Goal: Task Accomplishment & Management: Manage account settings

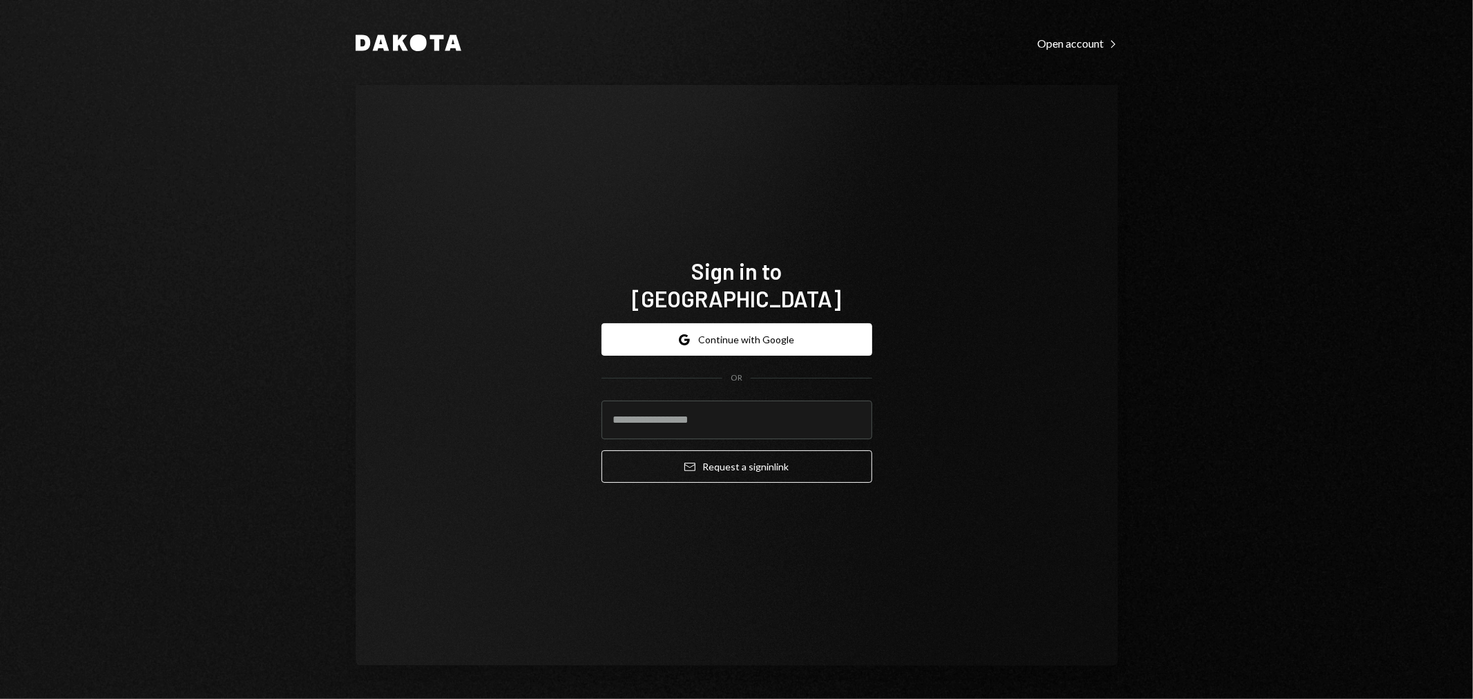
click at [0, 698] on com-1password-button at bounding box center [0, 699] width 0 height 0
type input "**********"
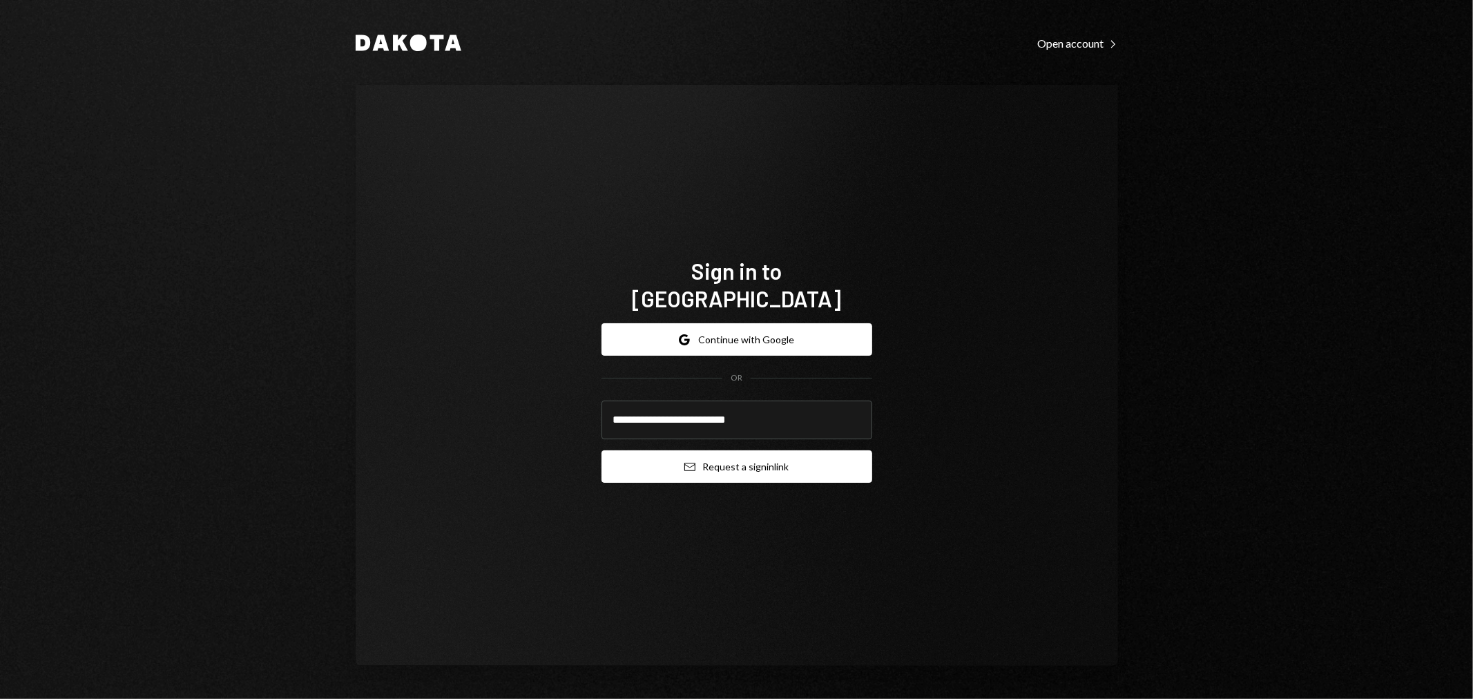
click at [709, 454] on button "Email Request a sign in link" at bounding box center [737, 466] width 271 height 32
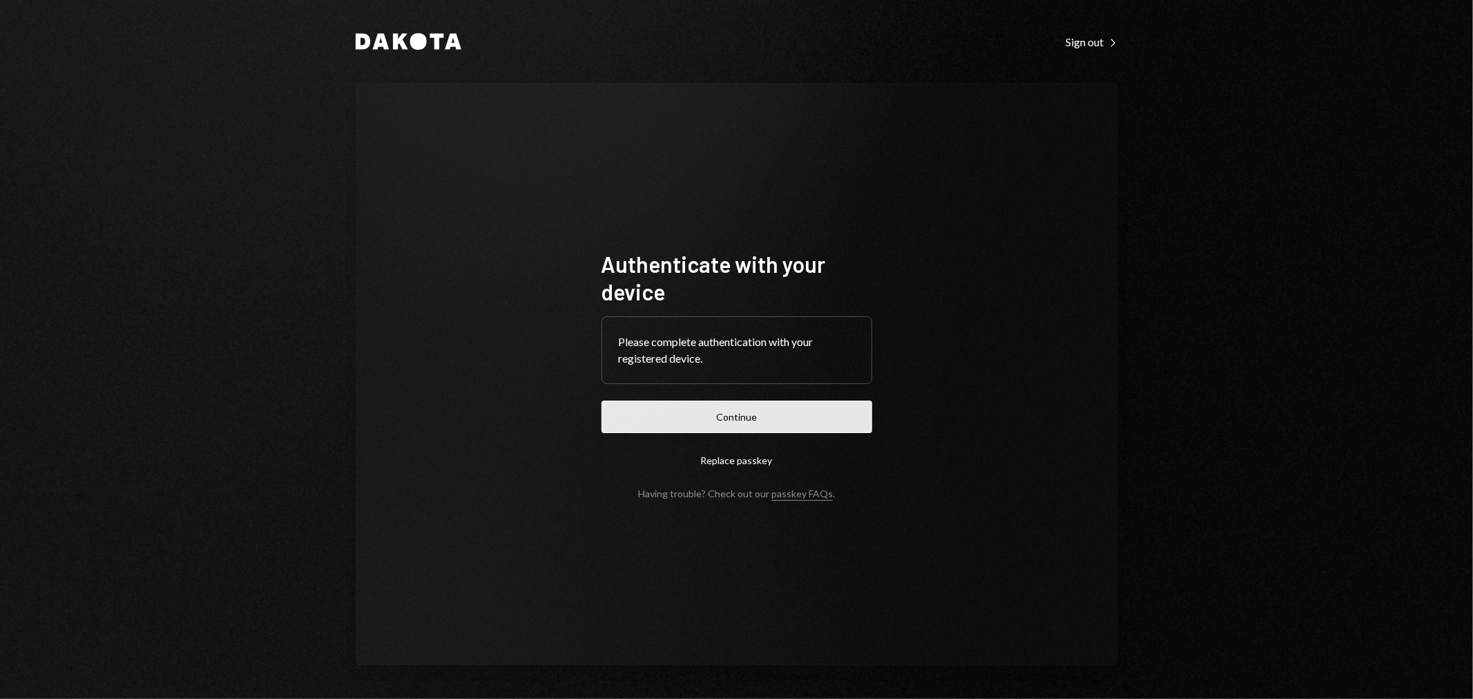
click at [736, 424] on button "Continue" at bounding box center [737, 417] width 271 height 32
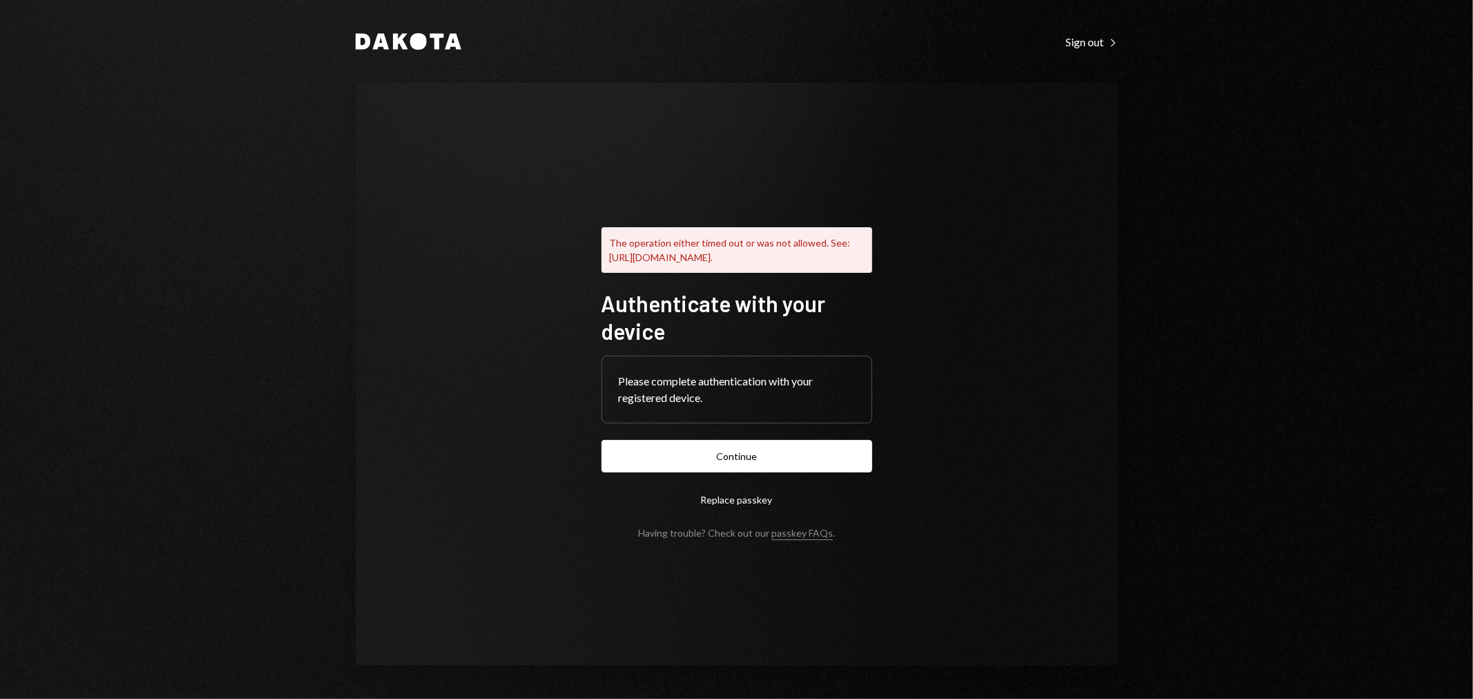
click at [609, 155] on div "The operation either timed out or was not allowed. See: https://www.w3.org/TR/w…" at bounding box center [737, 374] width 304 height 439
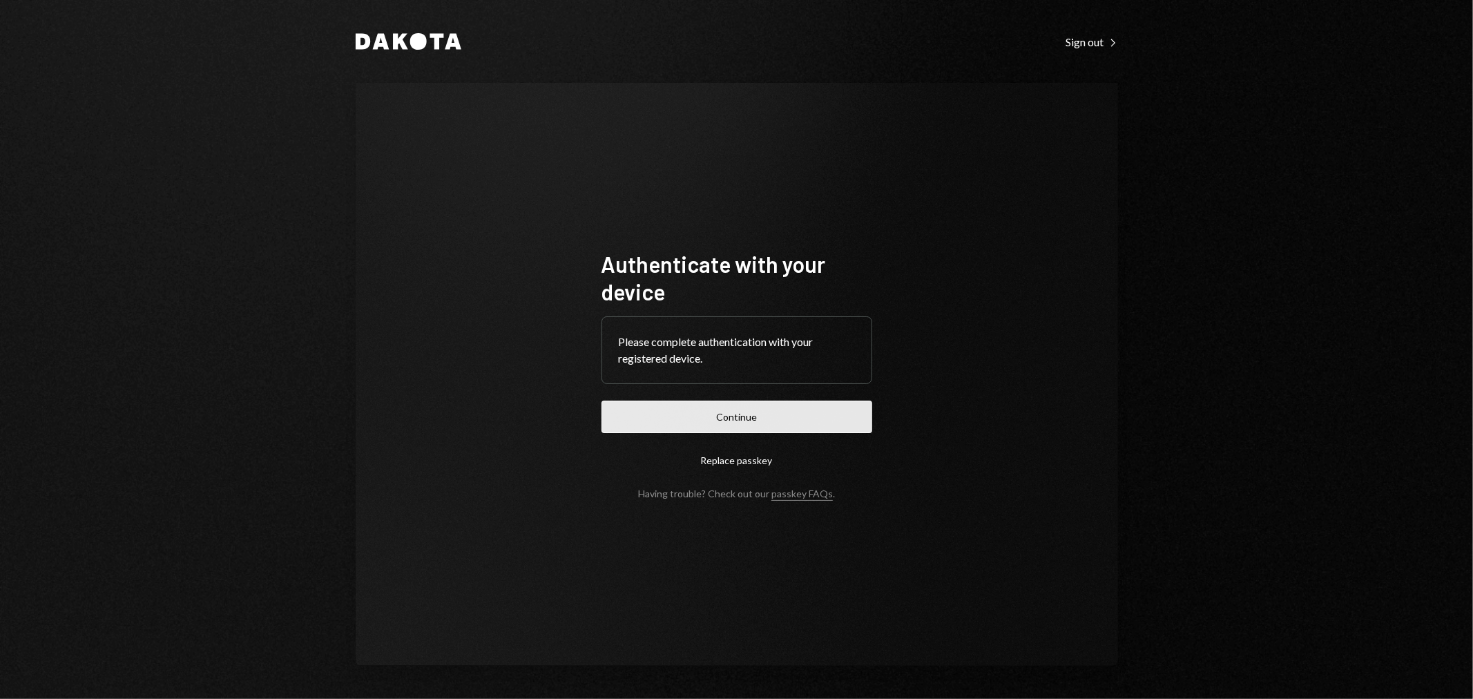
click at [761, 430] on button "Continue" at bounding box center [737, 417] width 271 height 32
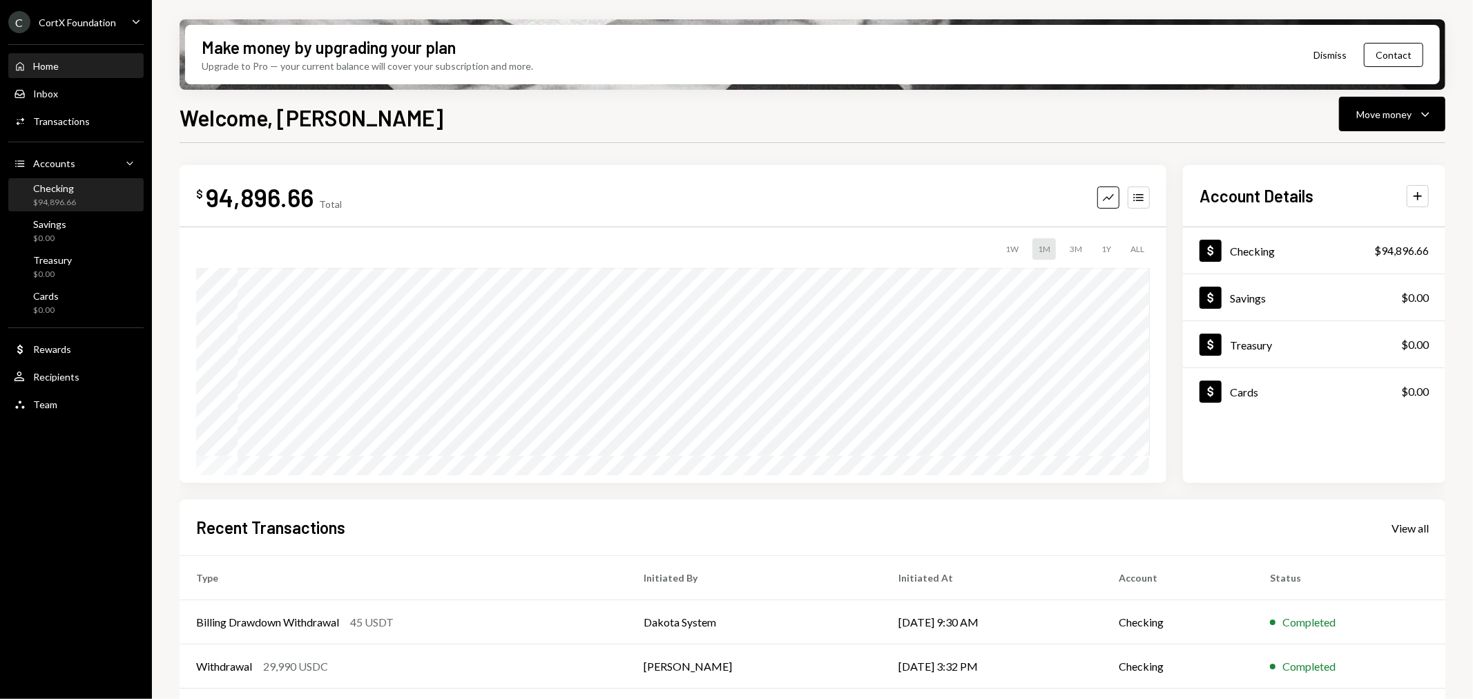
click at [50, 191] on div "Checking" at bounding box center [54, 188] width 43 height 12
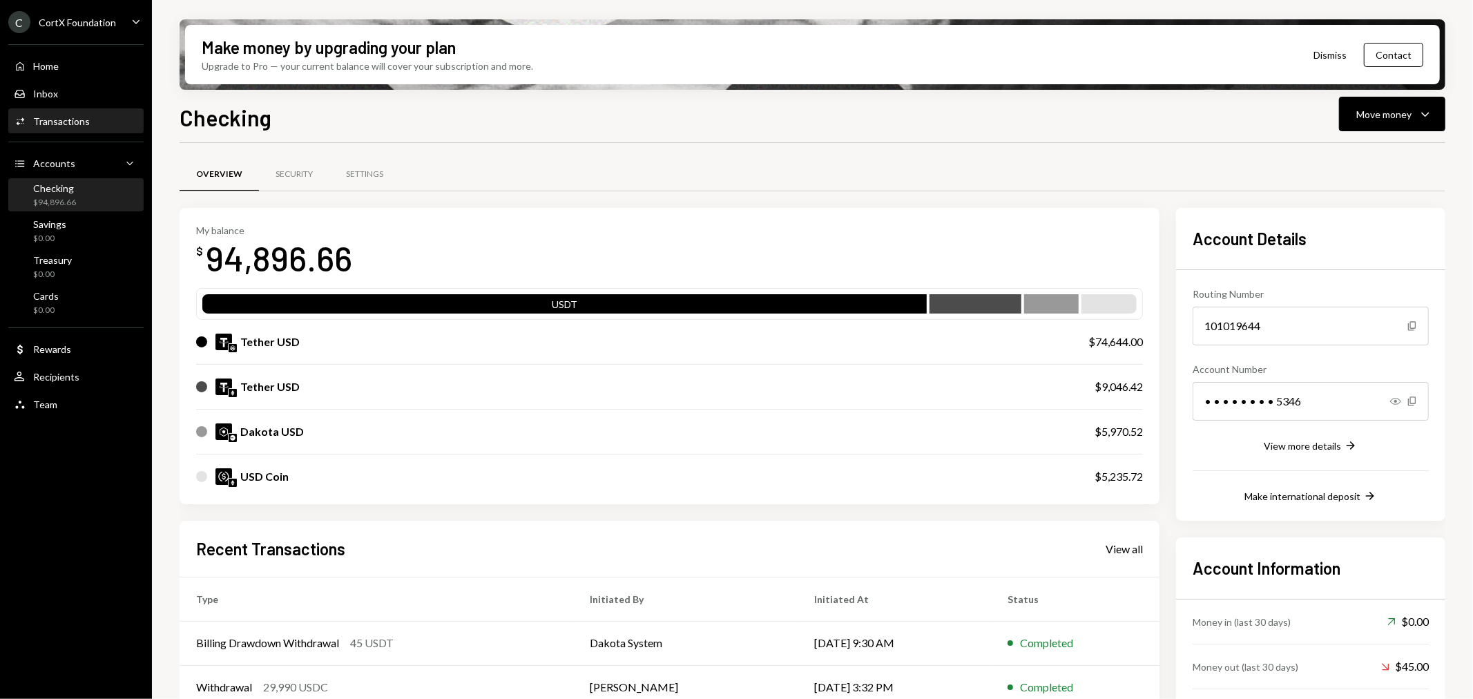
click at [77, 116] on div "Transactions" at bounding box center [61, 121] width 57 height 12
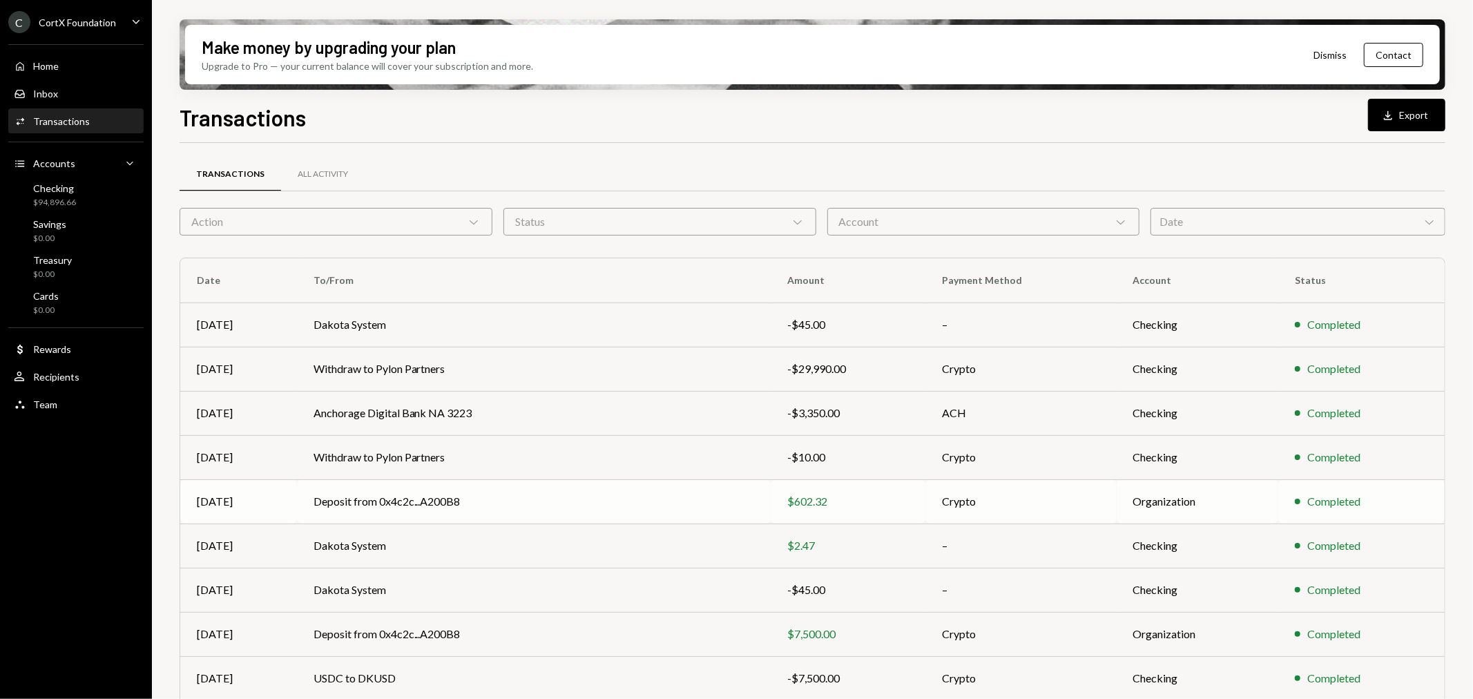
click at [423, 506] on td "Deposit from 0x4c2c...A200B8" at bounding box center [534, 501] width 474 height 44
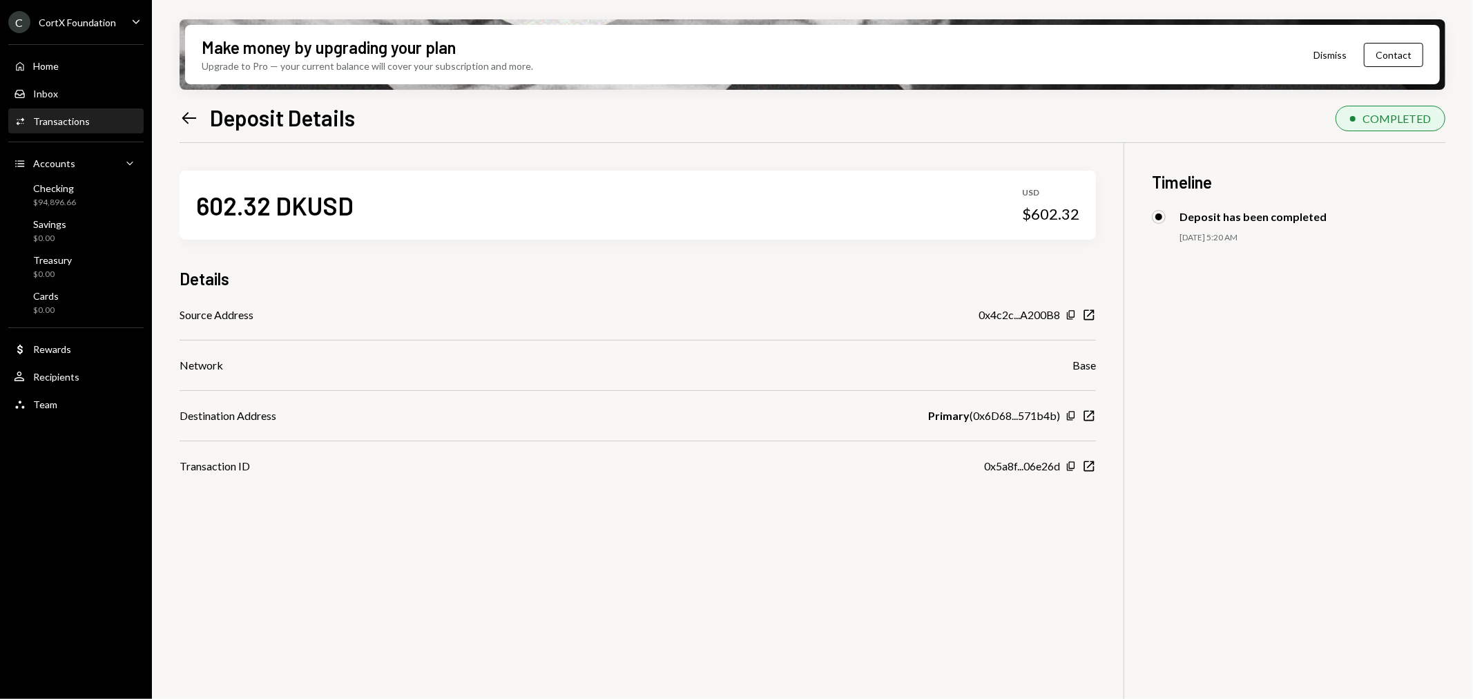
click at [189, 109] on icon "Left Arrow" at bounding box center [189, 117] width 19 height 19
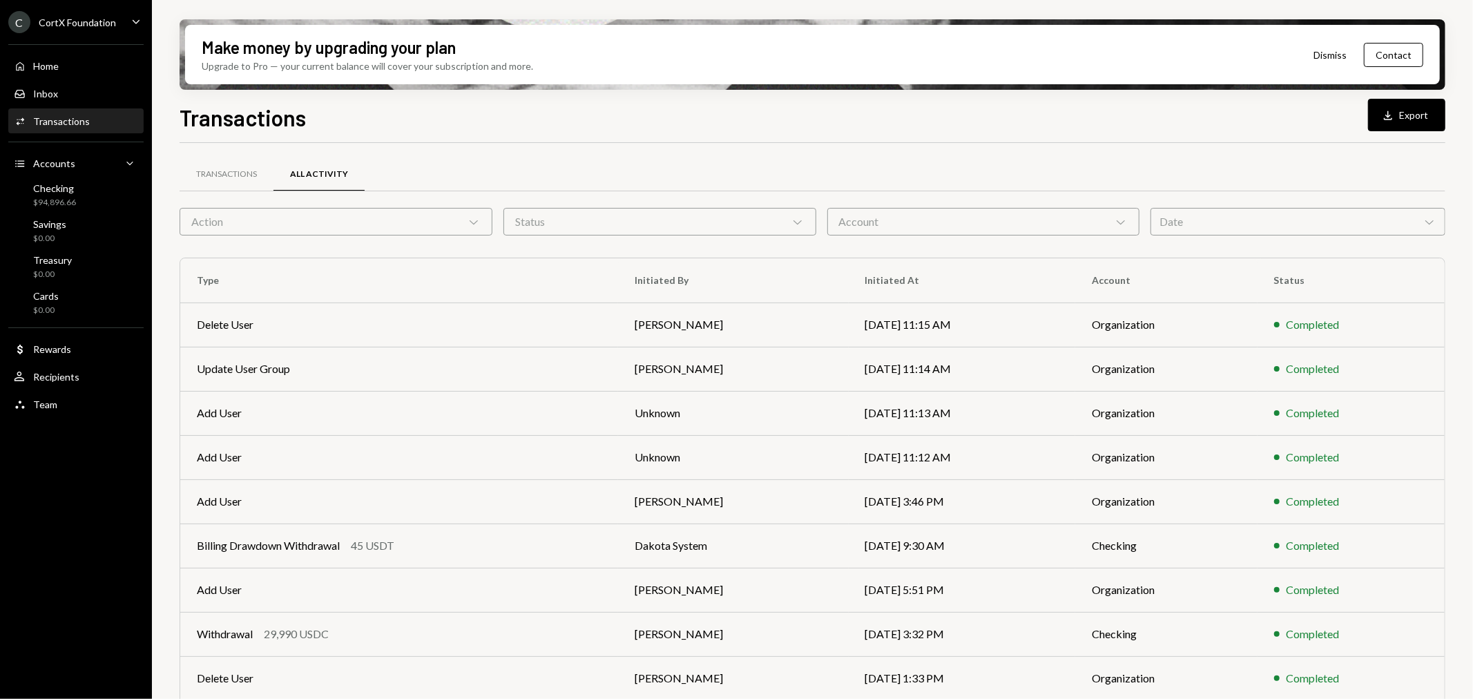
click at [101, 115] on div "Activities Transactions" at bounding box center [76, 121] width 124 height 12
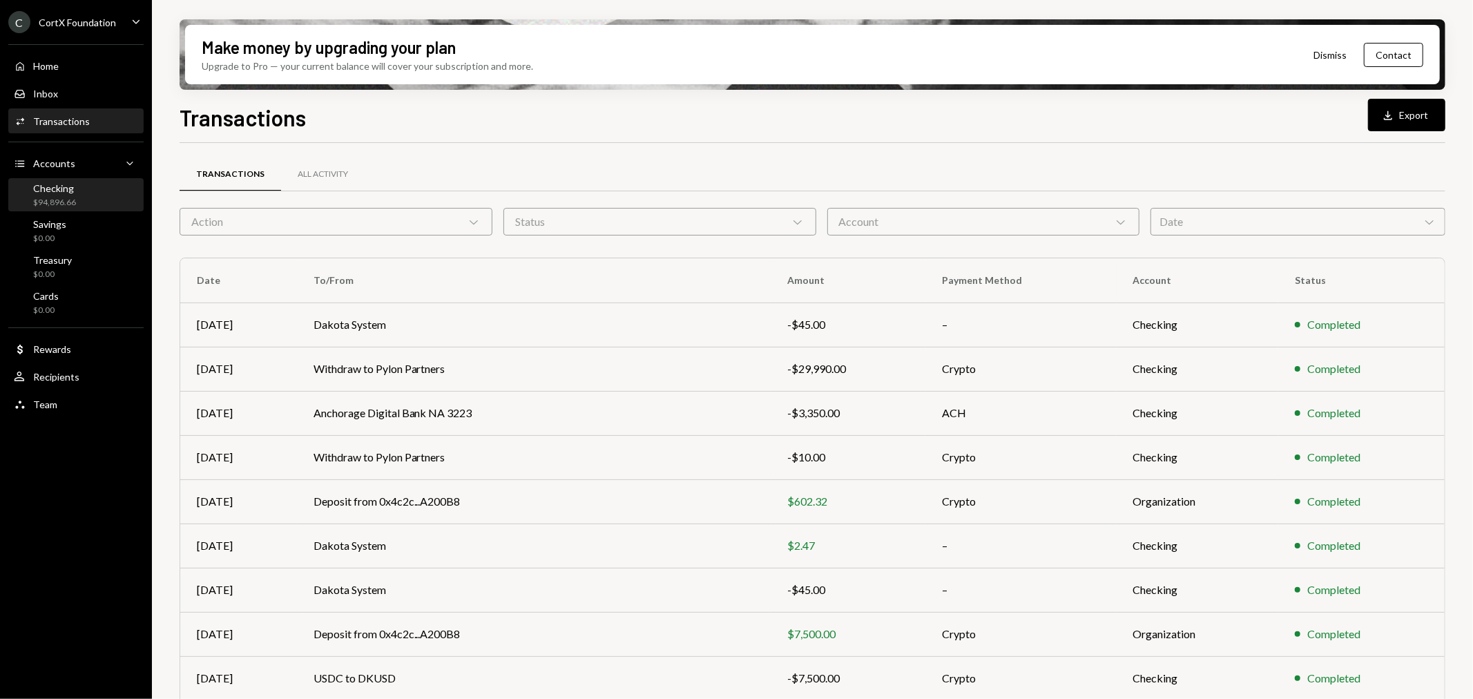
click at [95, 205] on div "Checking $94,896.66" at bounding box center [76, 195] width 124 height 26
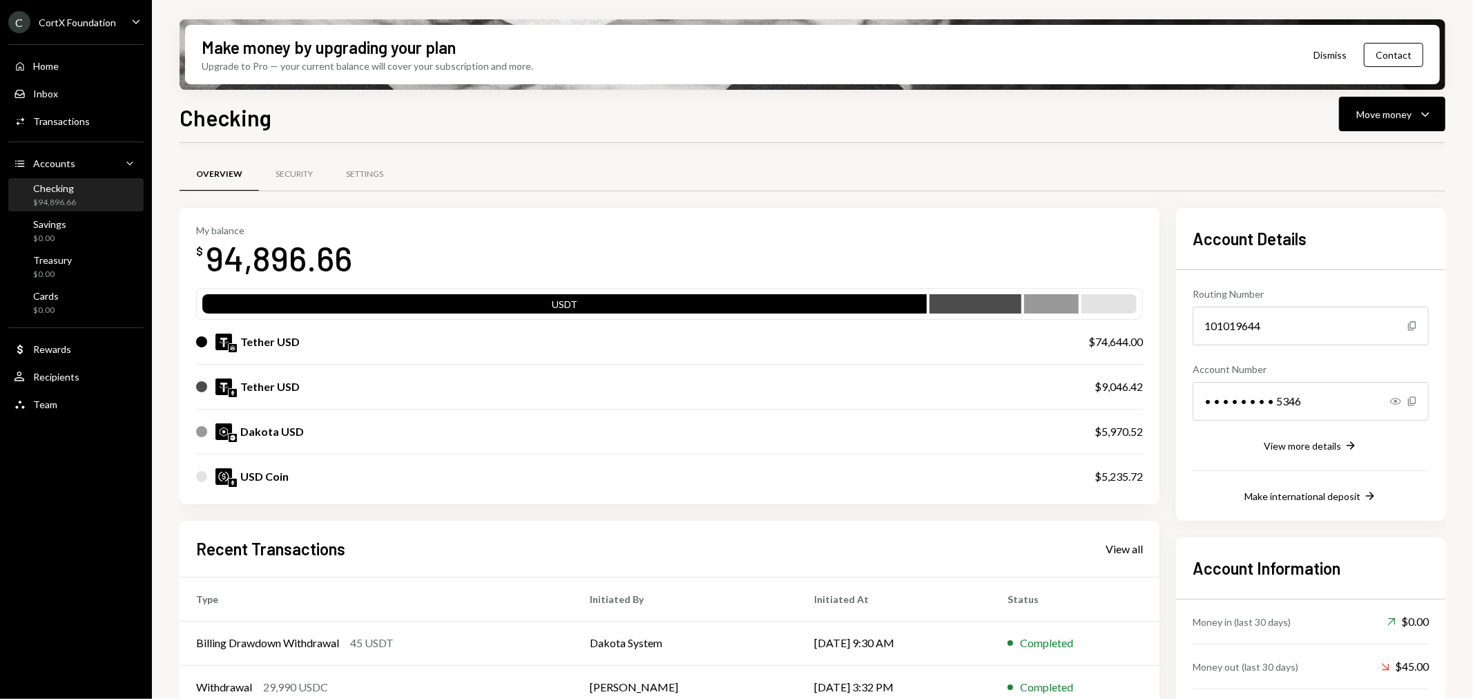
scroll to position [154, 0]
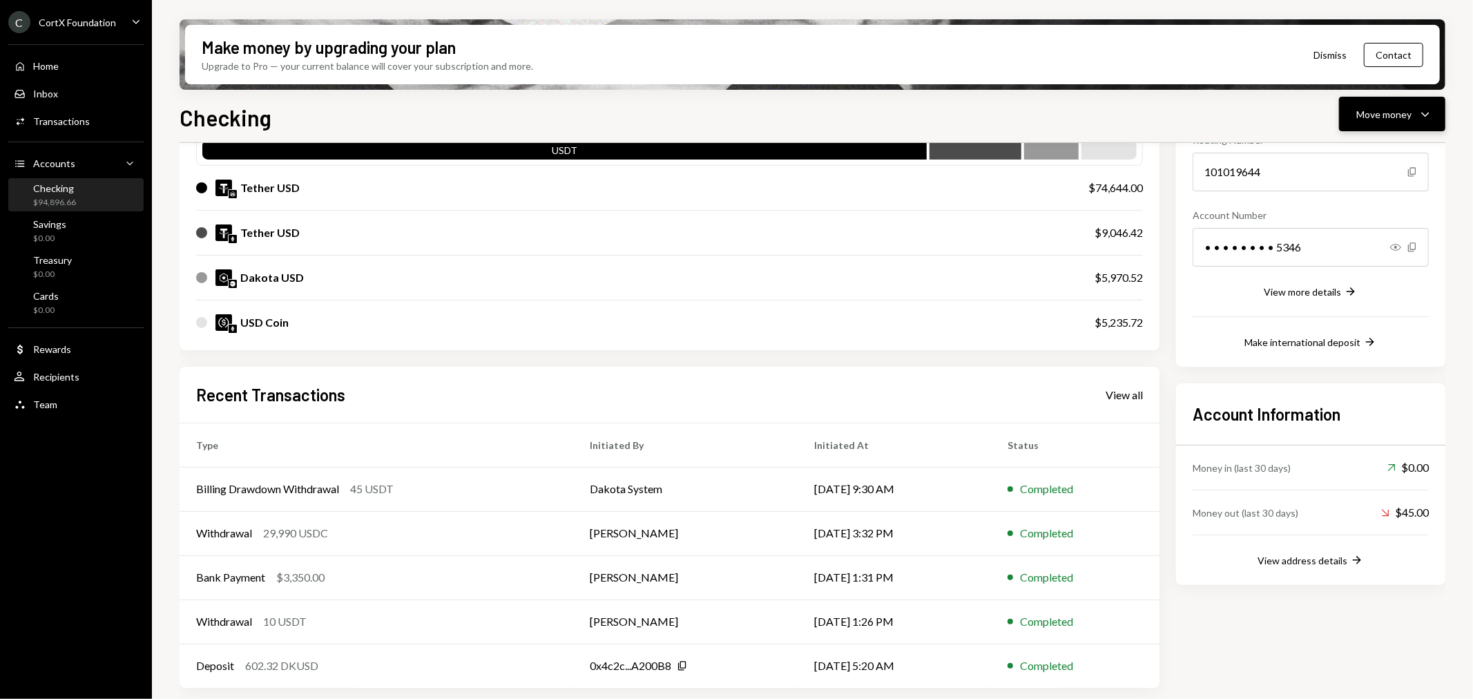
click at [1395, 109] on div "Move money" at bounding box center [1383, 114] width 55 height 15
click at [1332, 221] on div "Deposit" at bounding box center [1382, 217] width 101 height 15
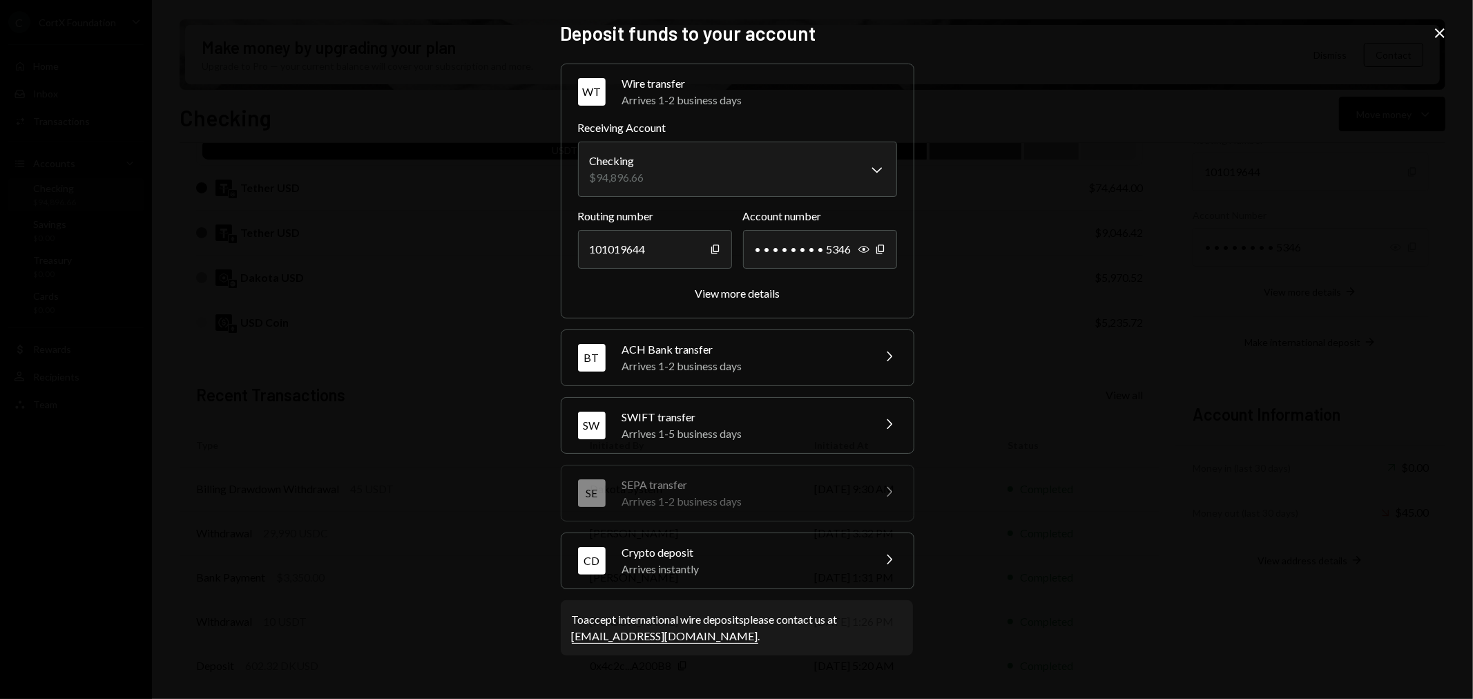
click at [709, 569] on div "Arrives instantly" at bounding box center [743, 569] width 242 height 17
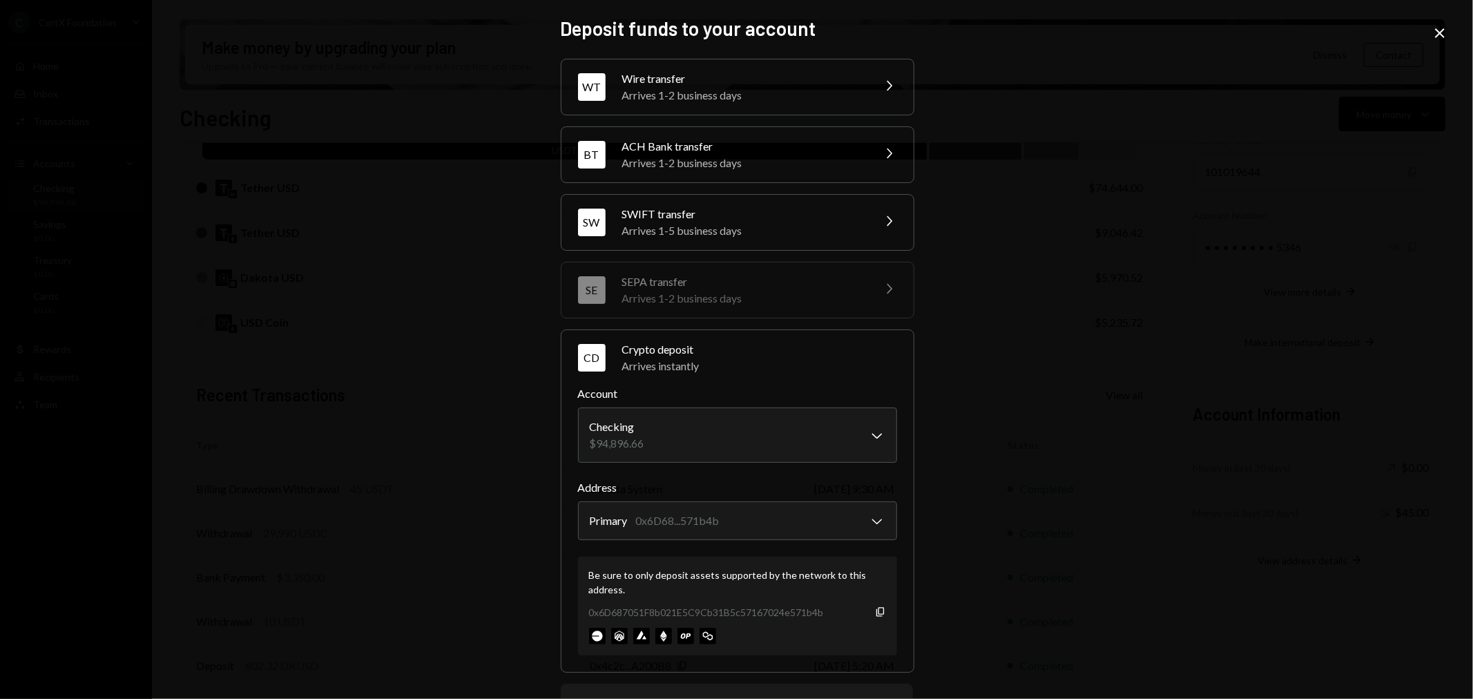
scroll to position [62, 0]
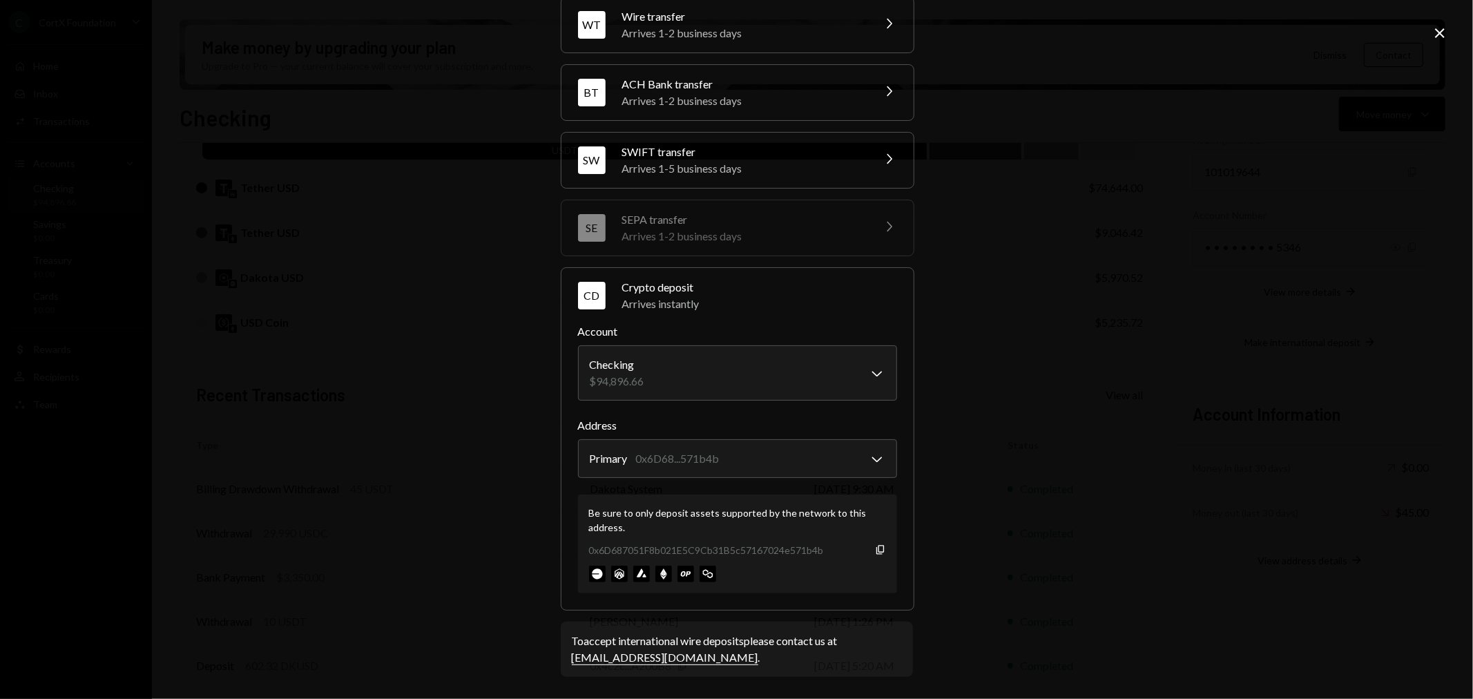
click at [1434, 26] on icon "Close" at bounding box center [1440, 33] width 17 height 17
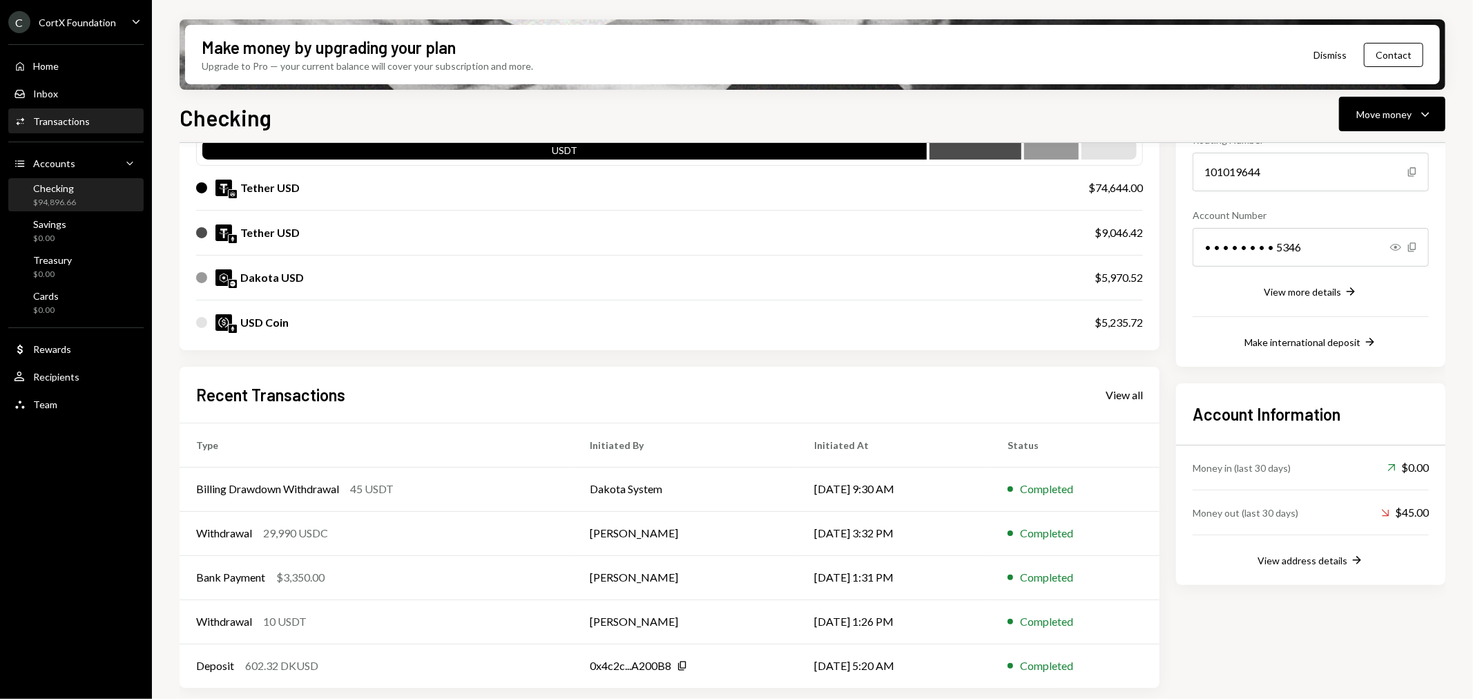
click at [84, 115] on div "Activities Transactions" at bounding box center [52, 121] width 76 height 12
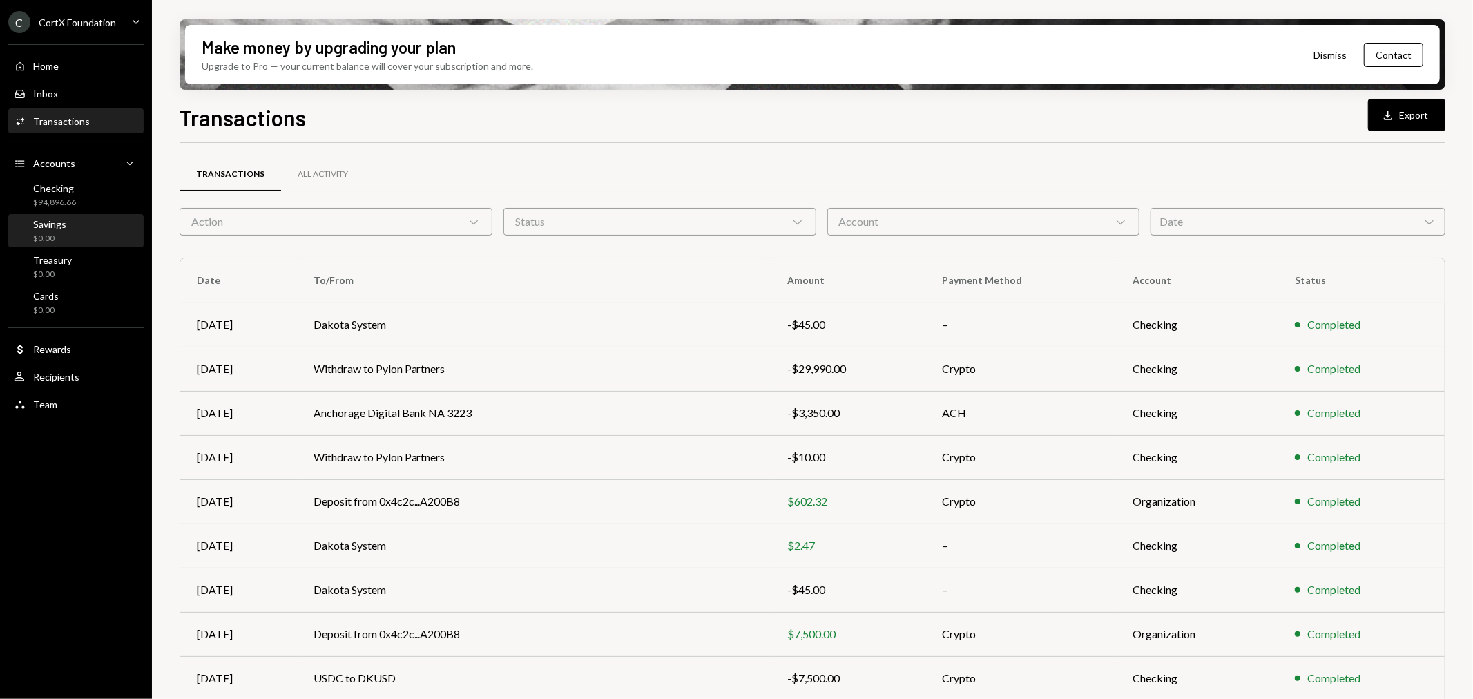
click at [80, 222] on div "Savings $0.00" at bounding box center [76, 231] width 124 height 26
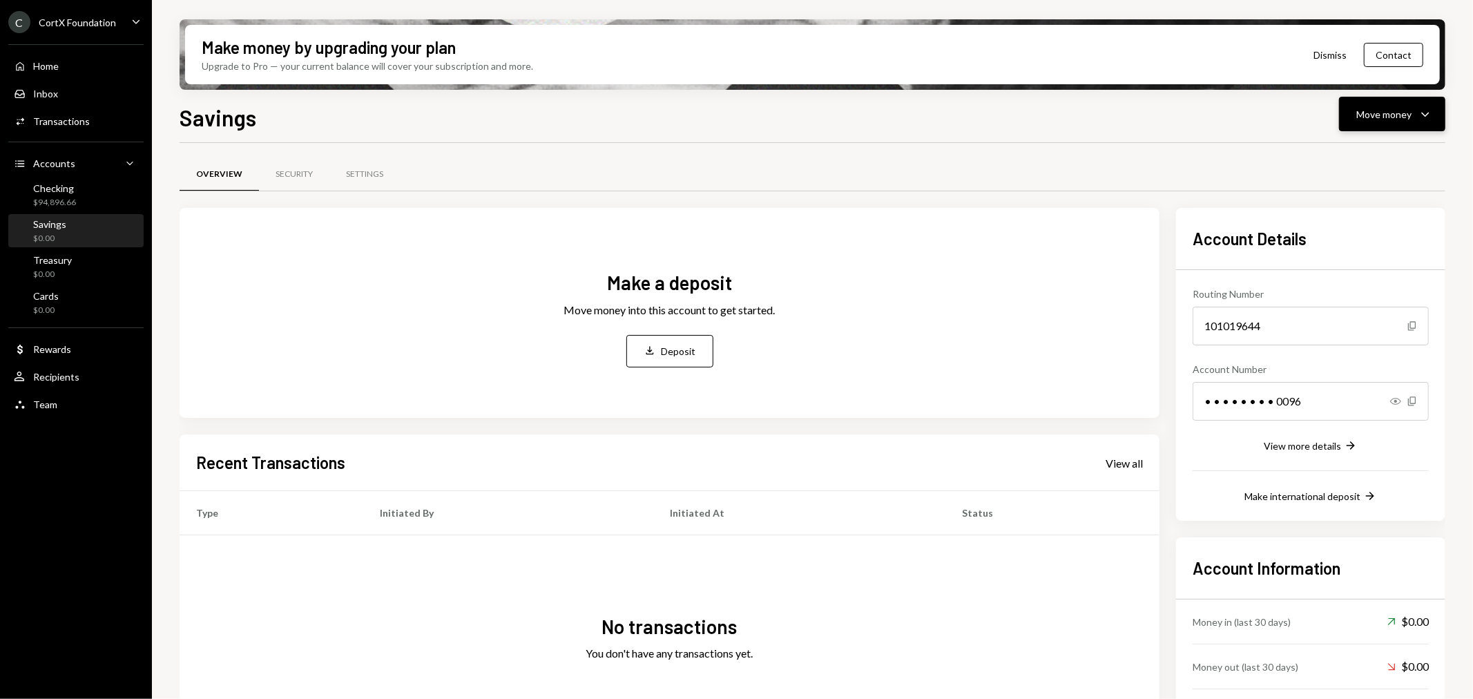
click at [1418, 107] on icon "Caret Down" at bounding box center [1425, 114] width 17 height 17
click at [1343, 227] on div "Deposit Deposit" at bounding box center [1372, 217] width 138 height 31
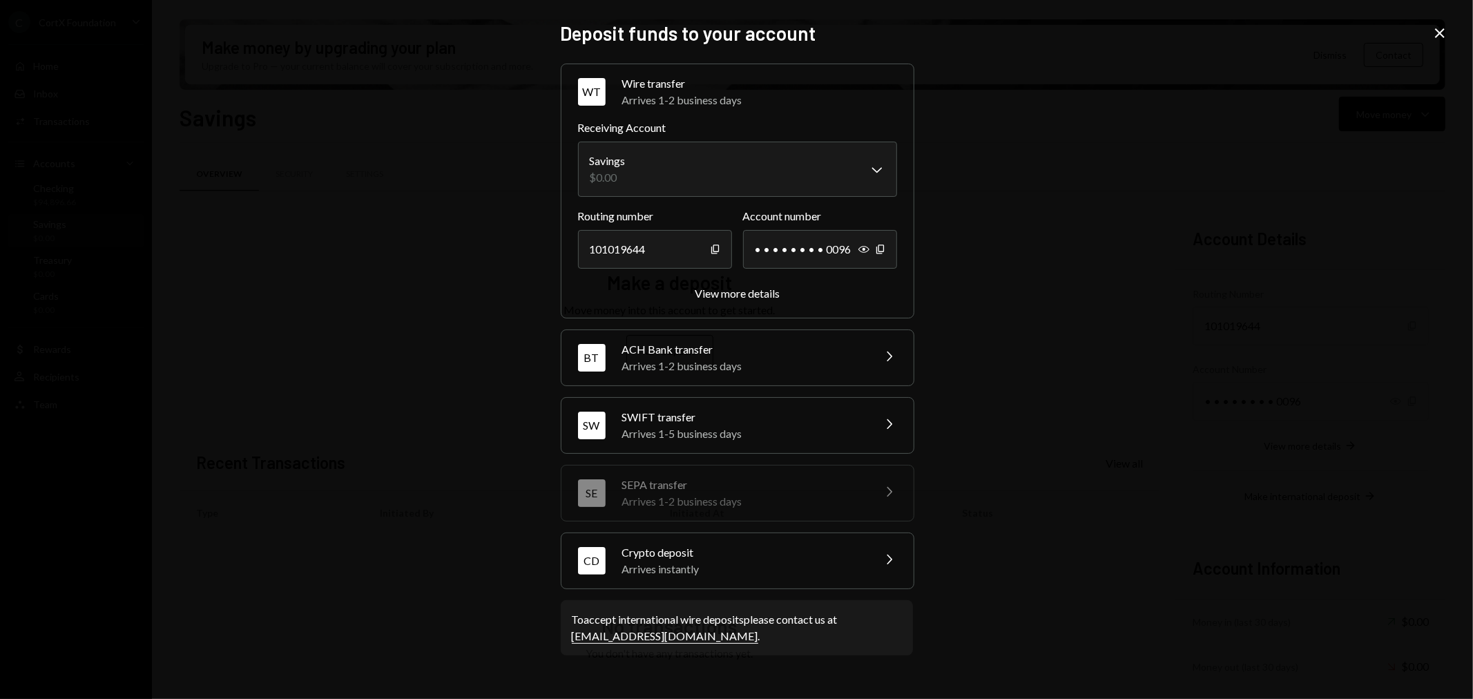
click at [726, 557] on div "Crypto deposit" at bounding box center [743, 552] width 242 height 17
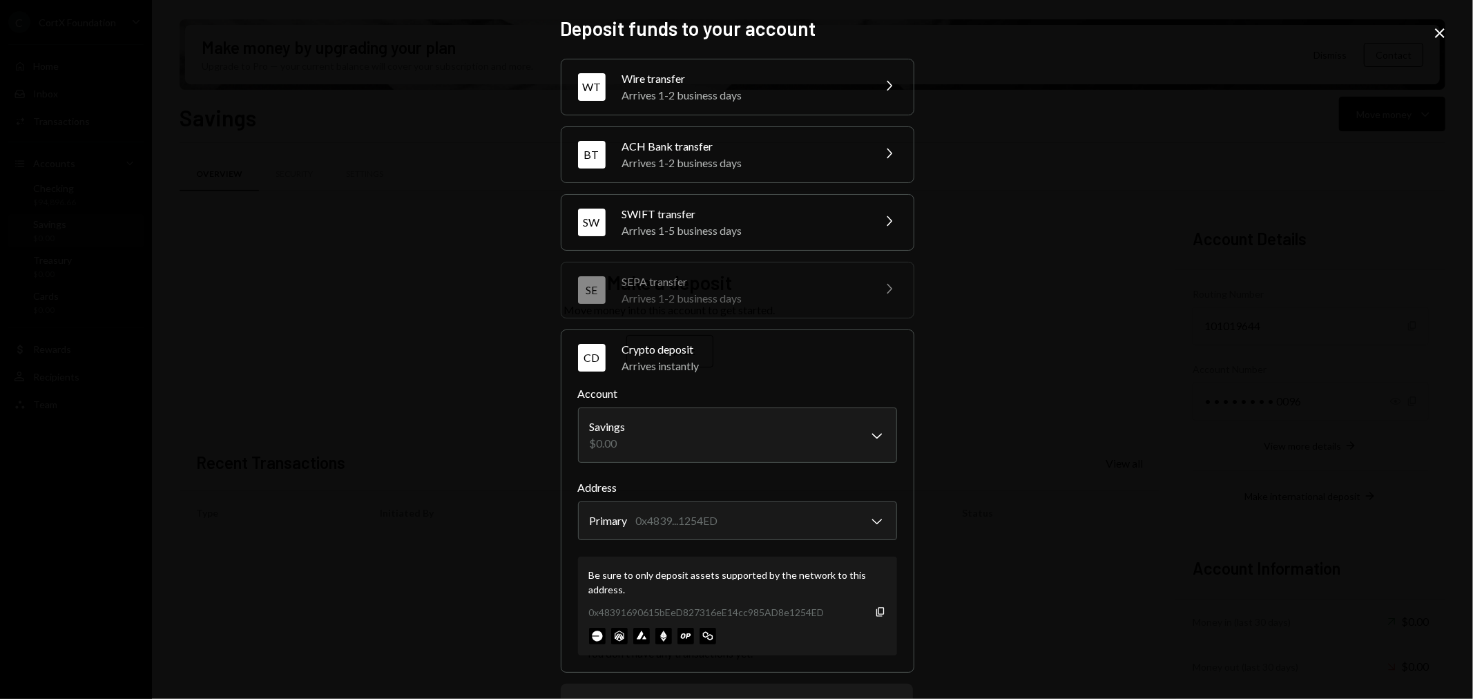
click at [1441, 32] on icon "Close" at bounding box center [1440, 33] width 17 height 17
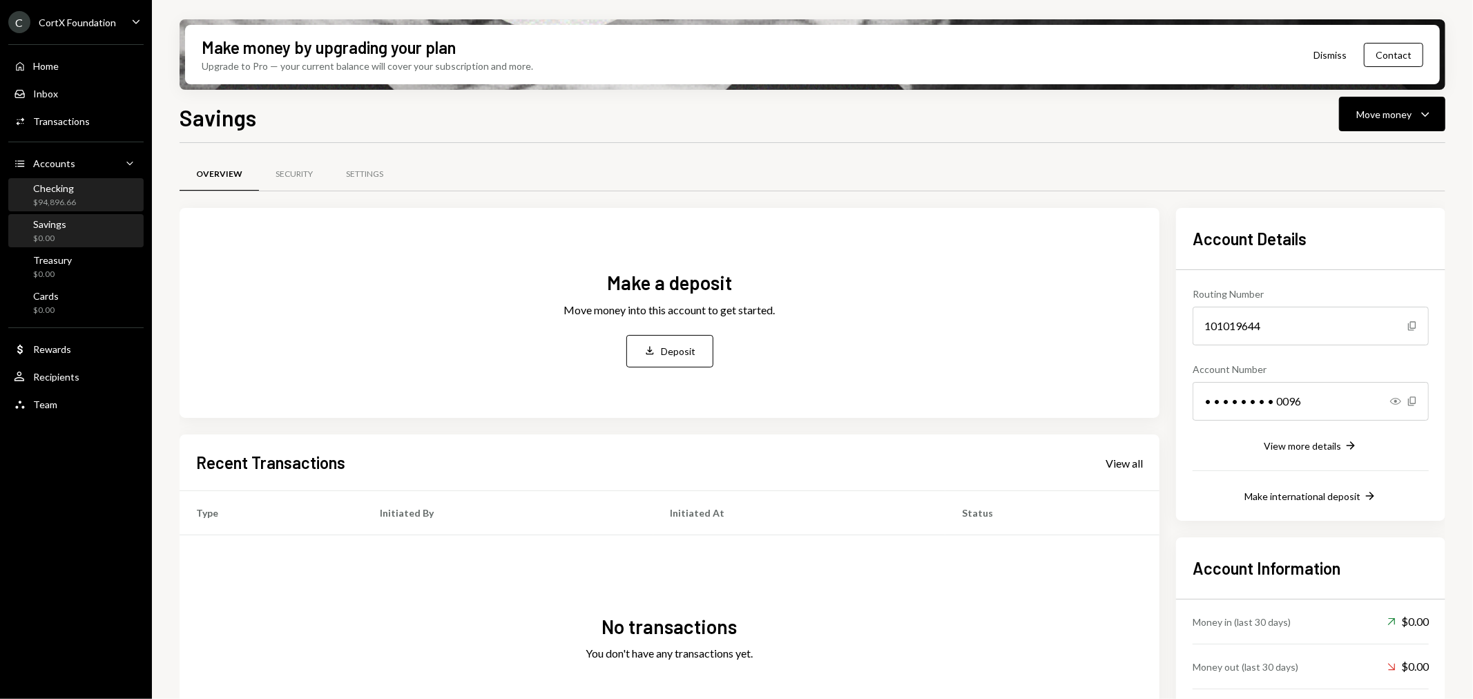
click at [33, 188] on div "Checking" at bounding box center [54, 188] width 43 height 12
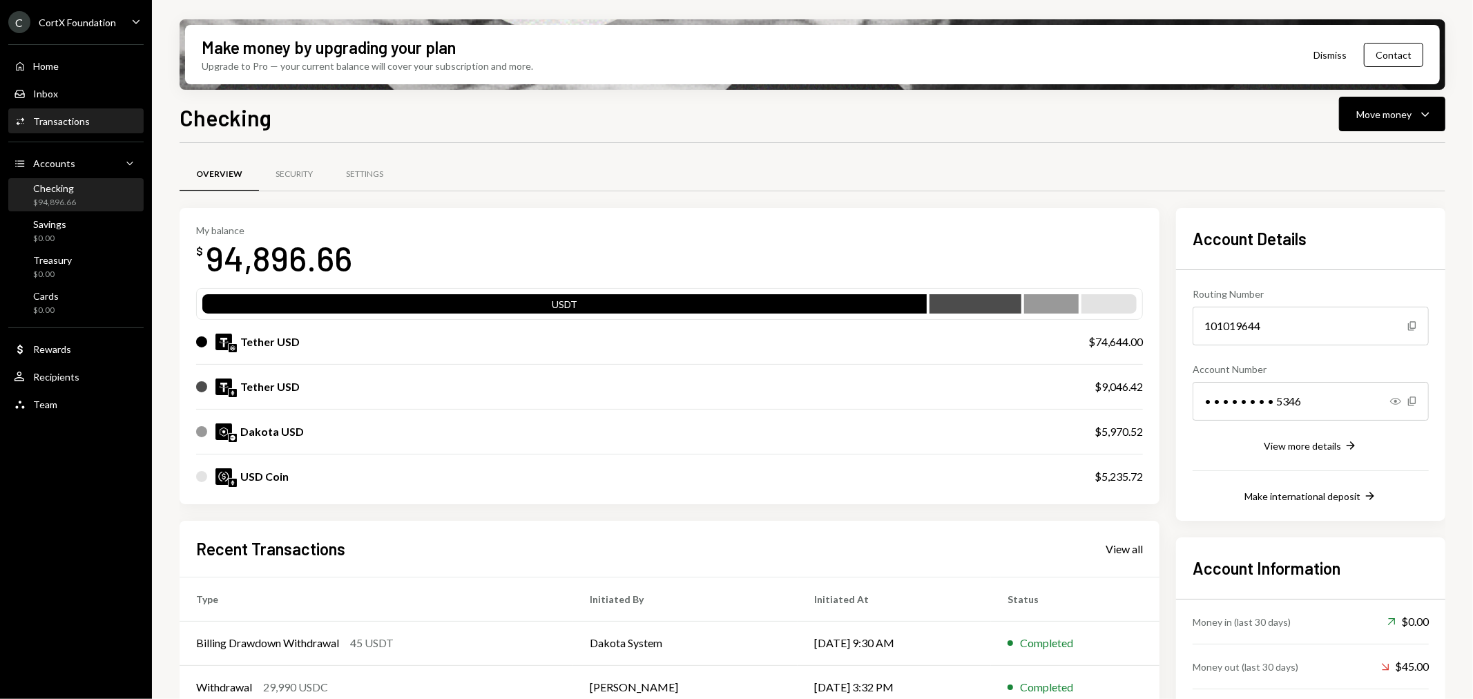
click at [79, 125] on div "Transactions" at bounding box center [61, 121] width 57 height 12
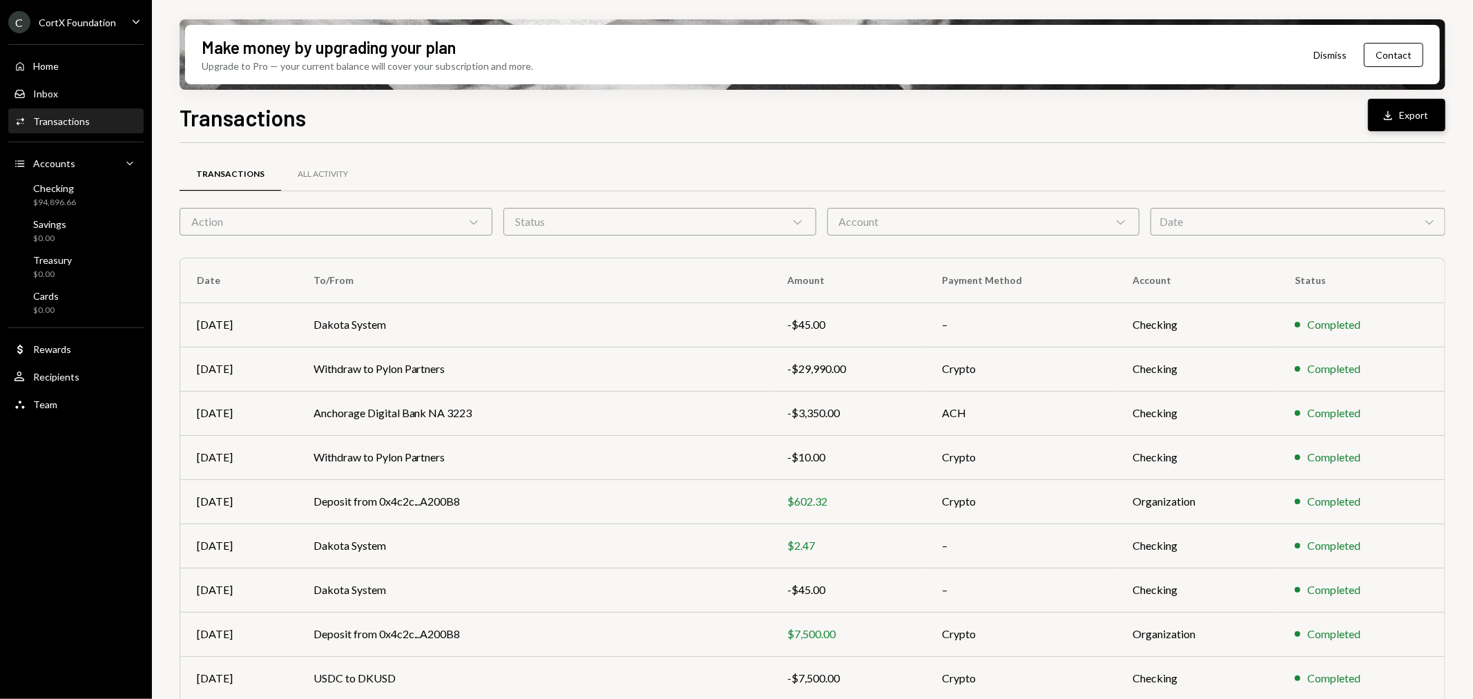
click at [1412, 108] on button "Download Export" at bounding box center [1406, 115] width 77 height 32
click at [79, 198] on div "Checking $94,896.66" at bounding box center [76, 195] width 124 height 26
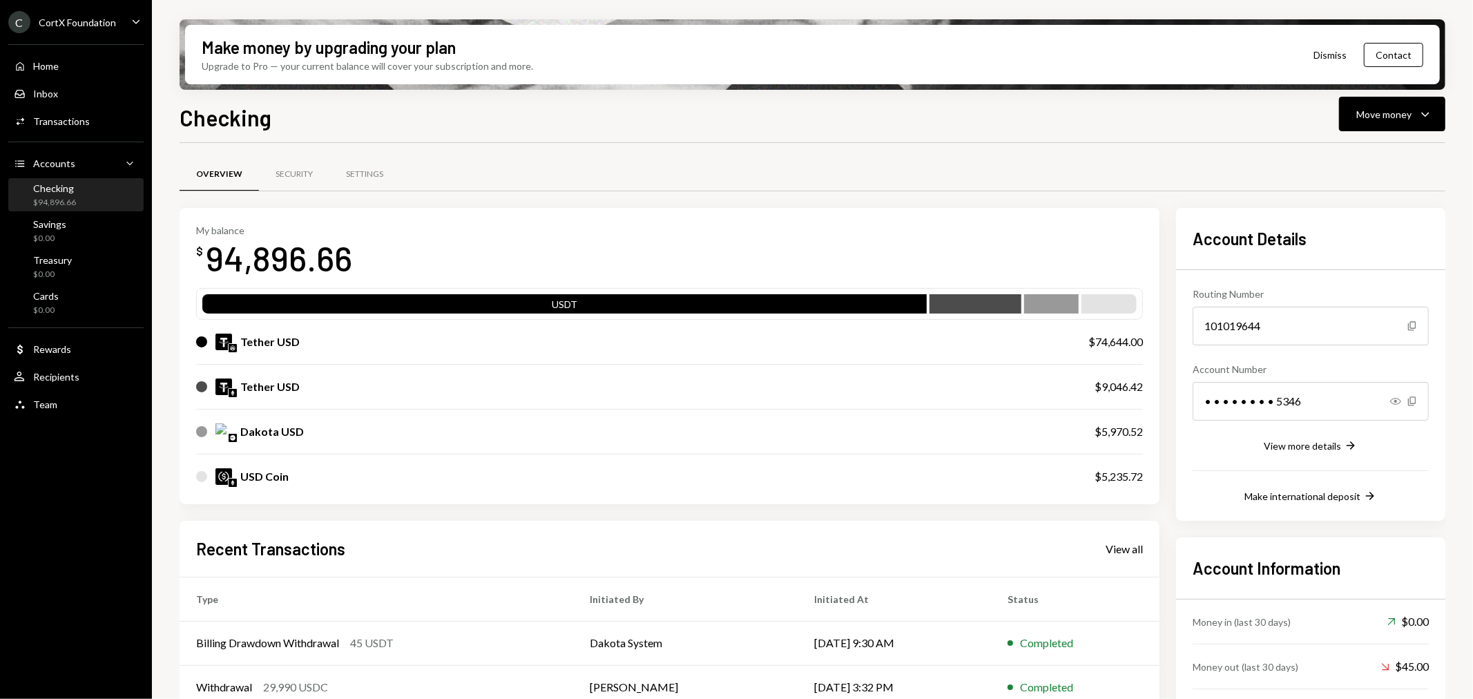
click at [79, 198] on div "Checking $94,896.66" at bounding box center [76, 195] width 124 height 26
click at [1343, 119] on button "Move money Caret Down" at bounding box center [1392, 114] width 106 height 35
click at [1355, 208] on div "Deposit Deposit" at bounding box center [1372, 217] width 138 height 31
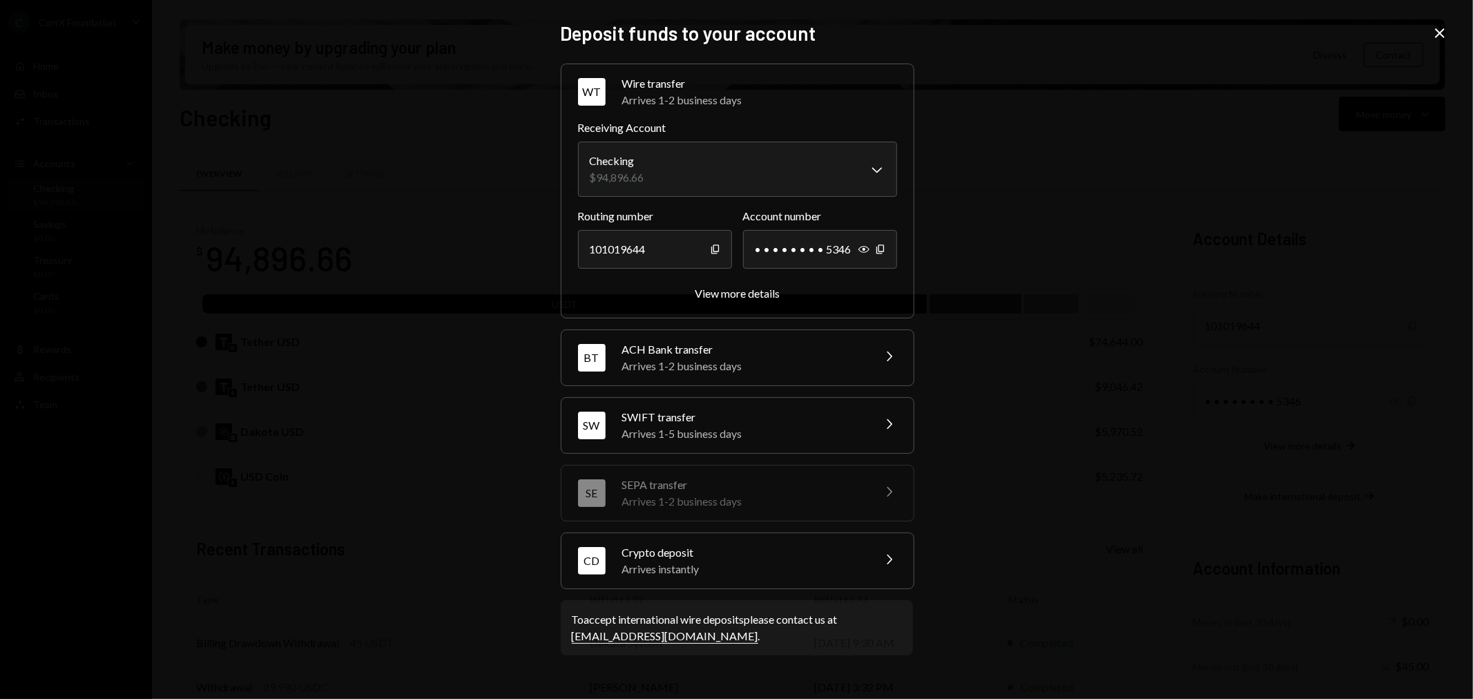
click at [721, 556] on div "Crypto deposit" at bounding box center [743, 552] width 242 height 17
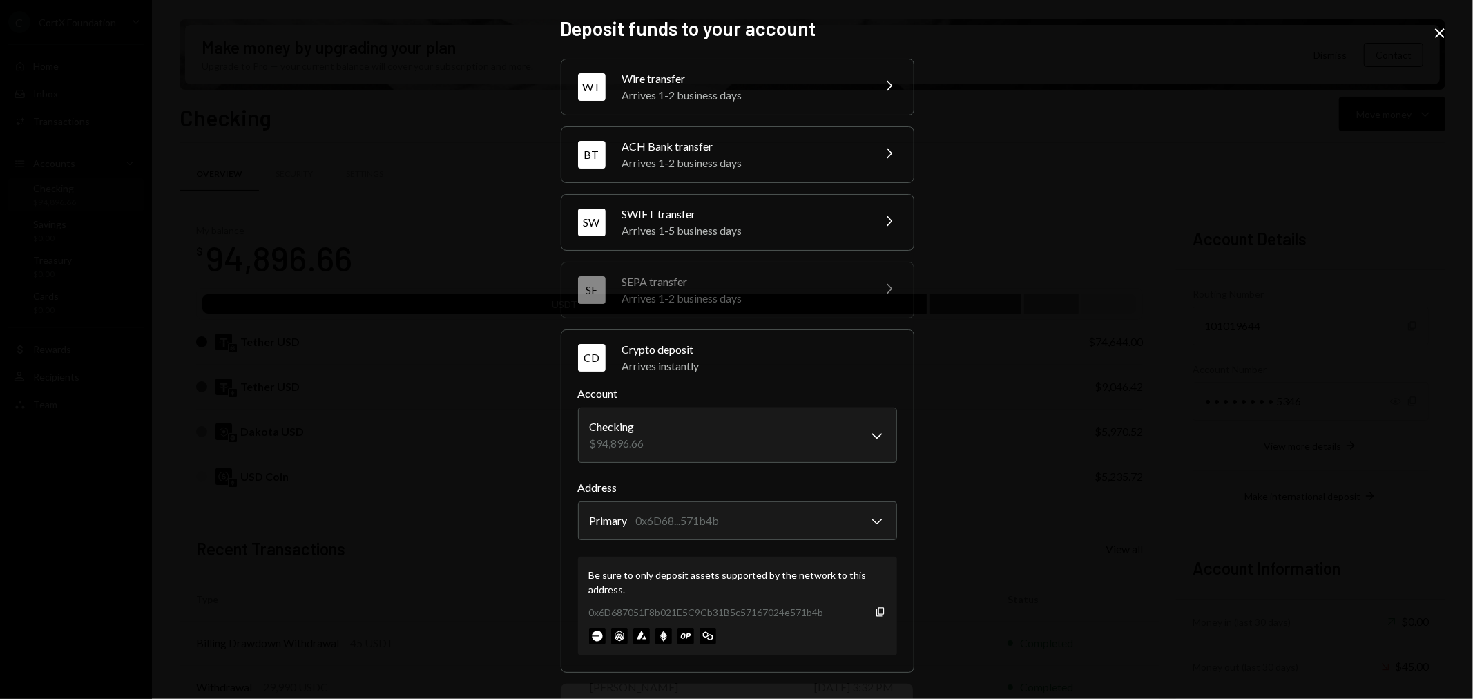
click at [1437, 23] on div "**********" at bounding box center [736, 349] width 1473 height 699
click at [1437, 29] on icon at bounding box center [1440, 33] width 10 height 10
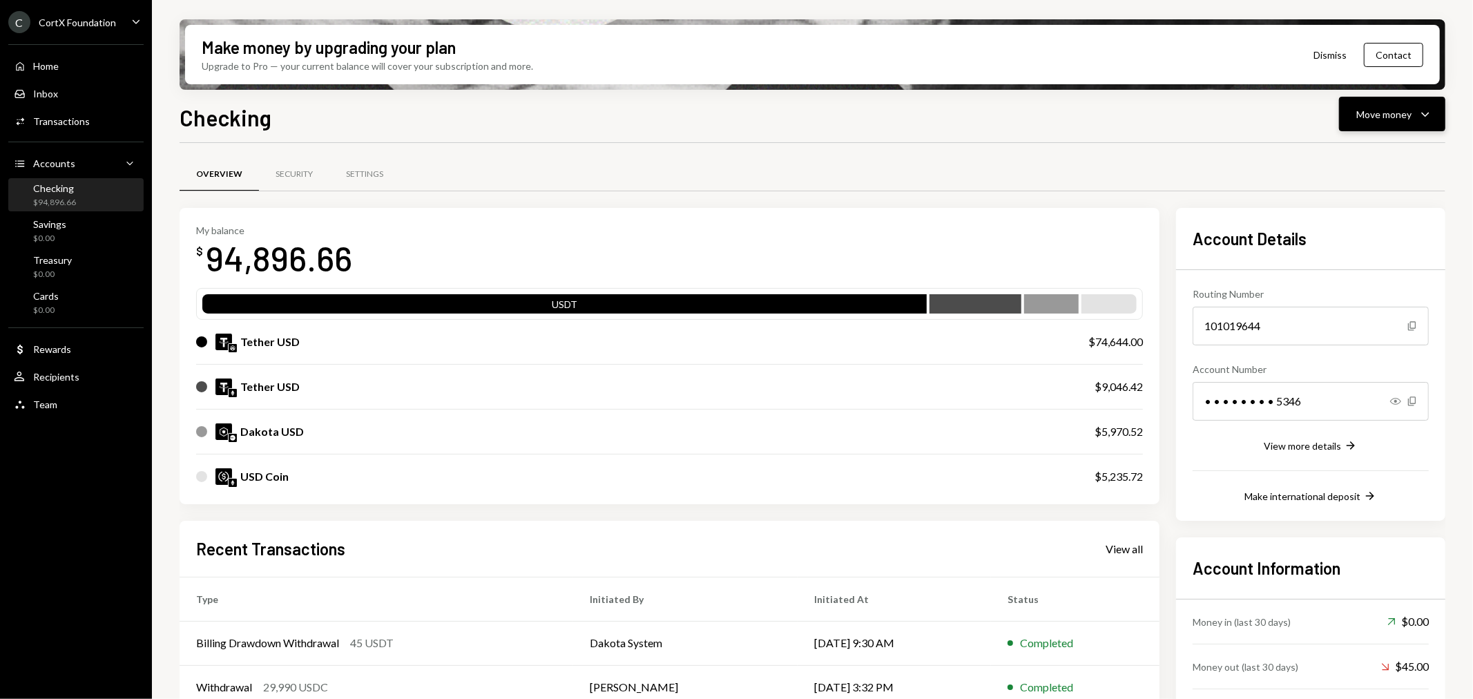
click at [1394, 111] on div "Move money" at bounding box center [1383, 114] width 55 height 15
click at [1343, 224] on div "Deposit" at bounding box center [1382, 217] width 101 height 15
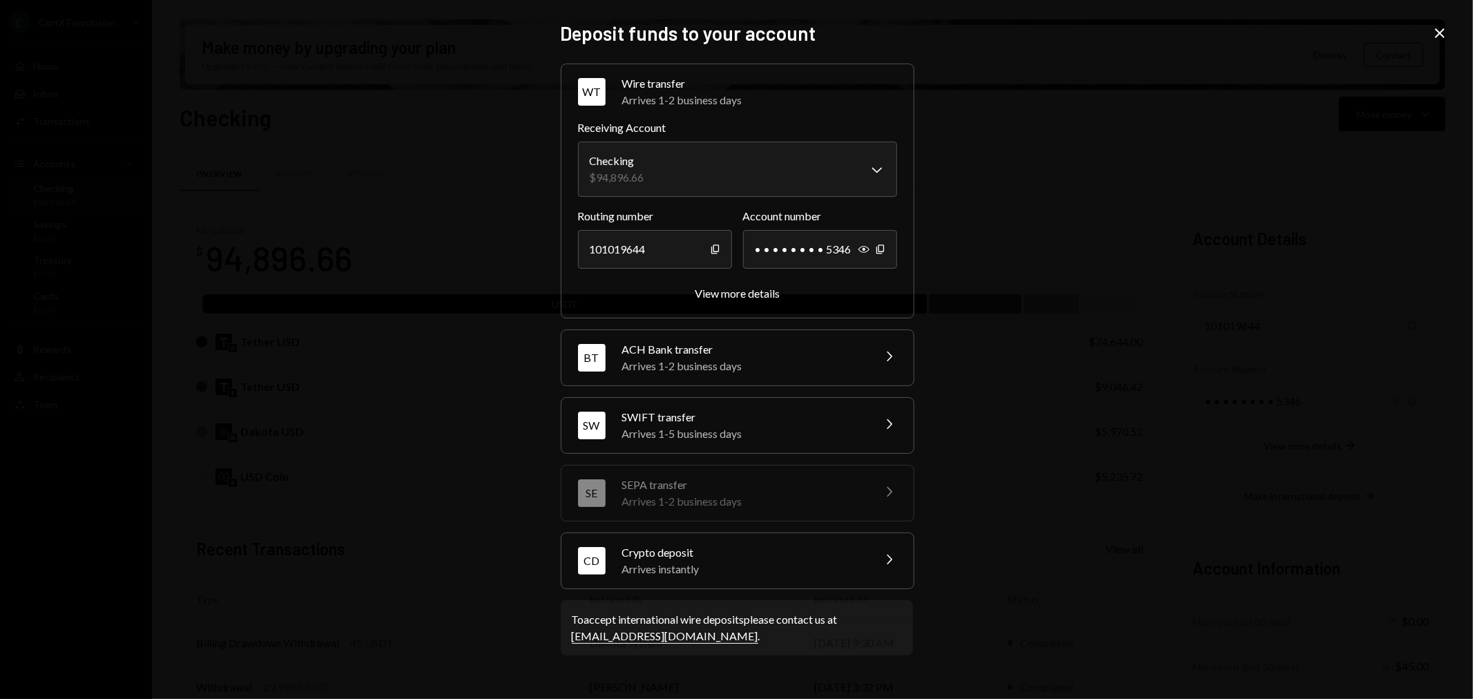
click at [765, 564] on div "Arrives instantly" at bounding box center [743, 569] width 242 height 17
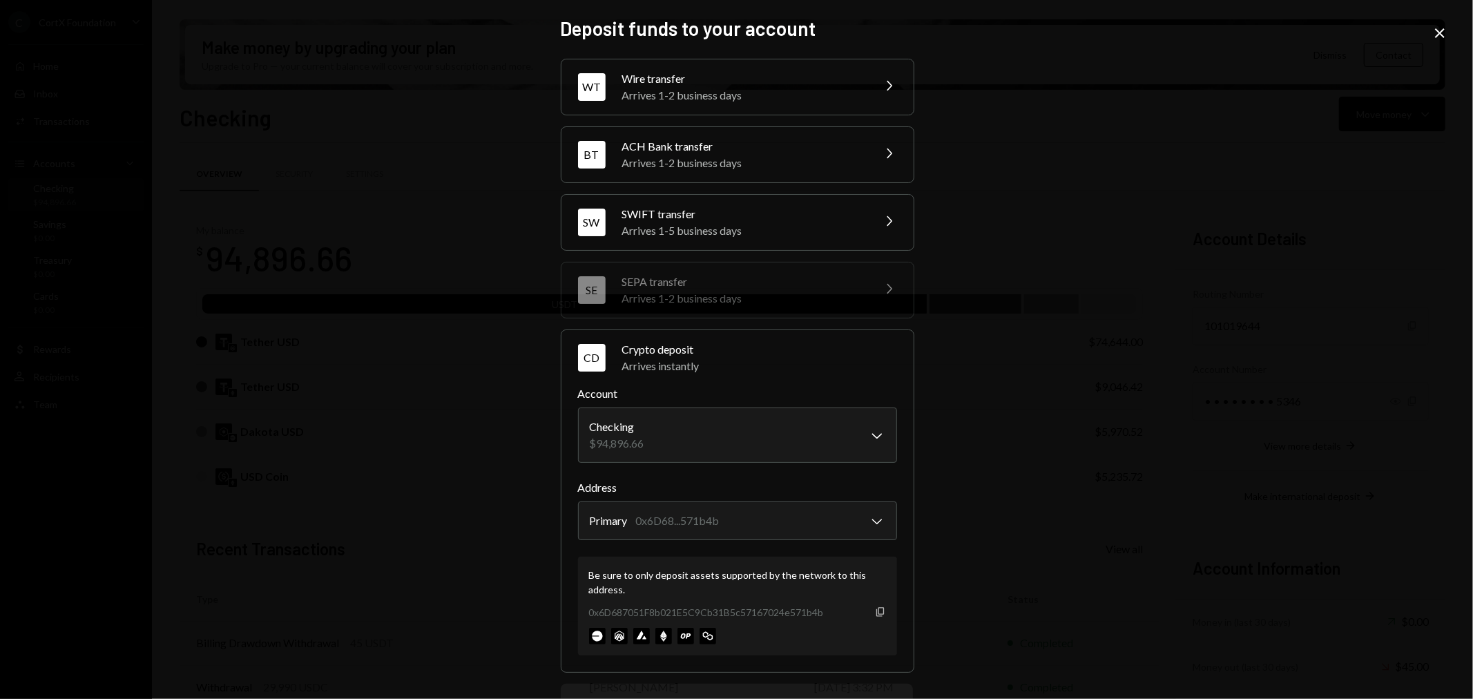
click at [875, 608] on icon "Copy" at bounding box center [880, 611] width 11 height 11
click at [1438, 26] on icon "Close" at bounding box center [1440, 33] width 17 height 17
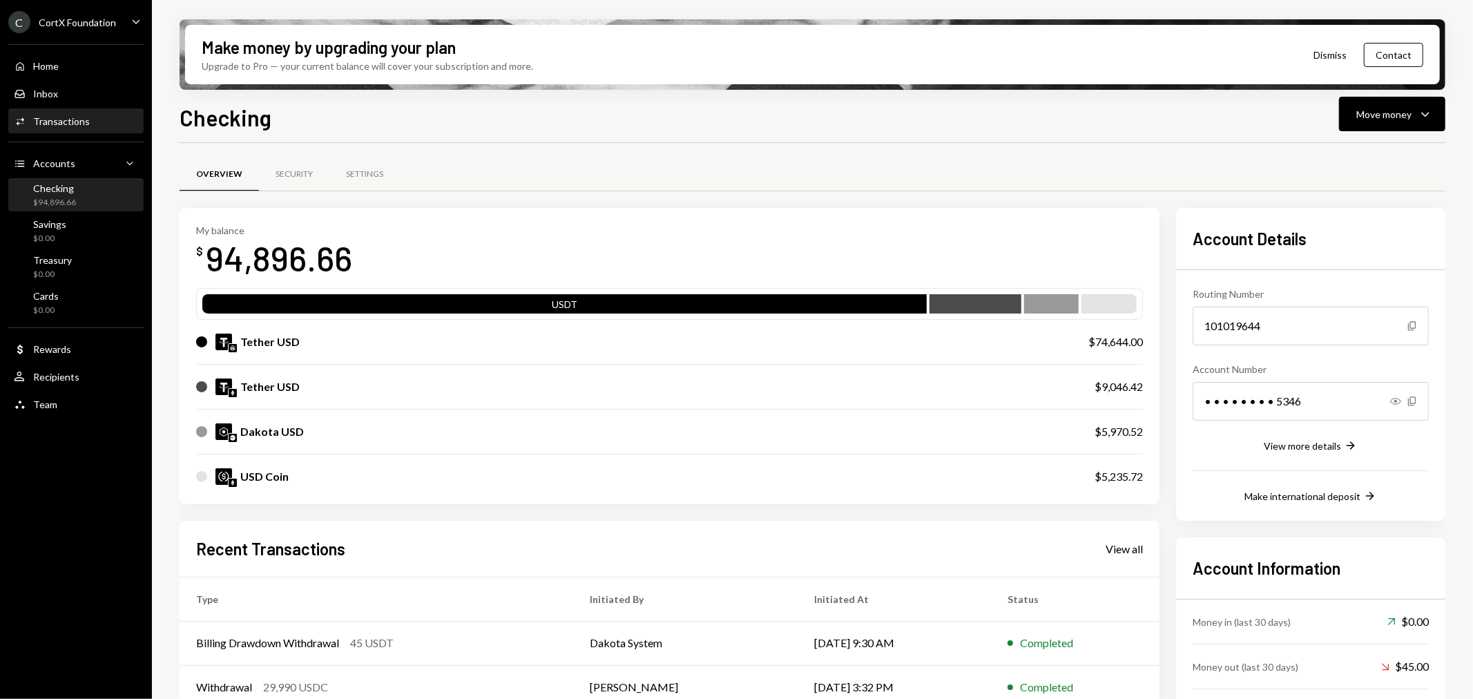
click at [44, 111] on div "Activities Transactions" at bounding box center [76, 121] width 124 height 23
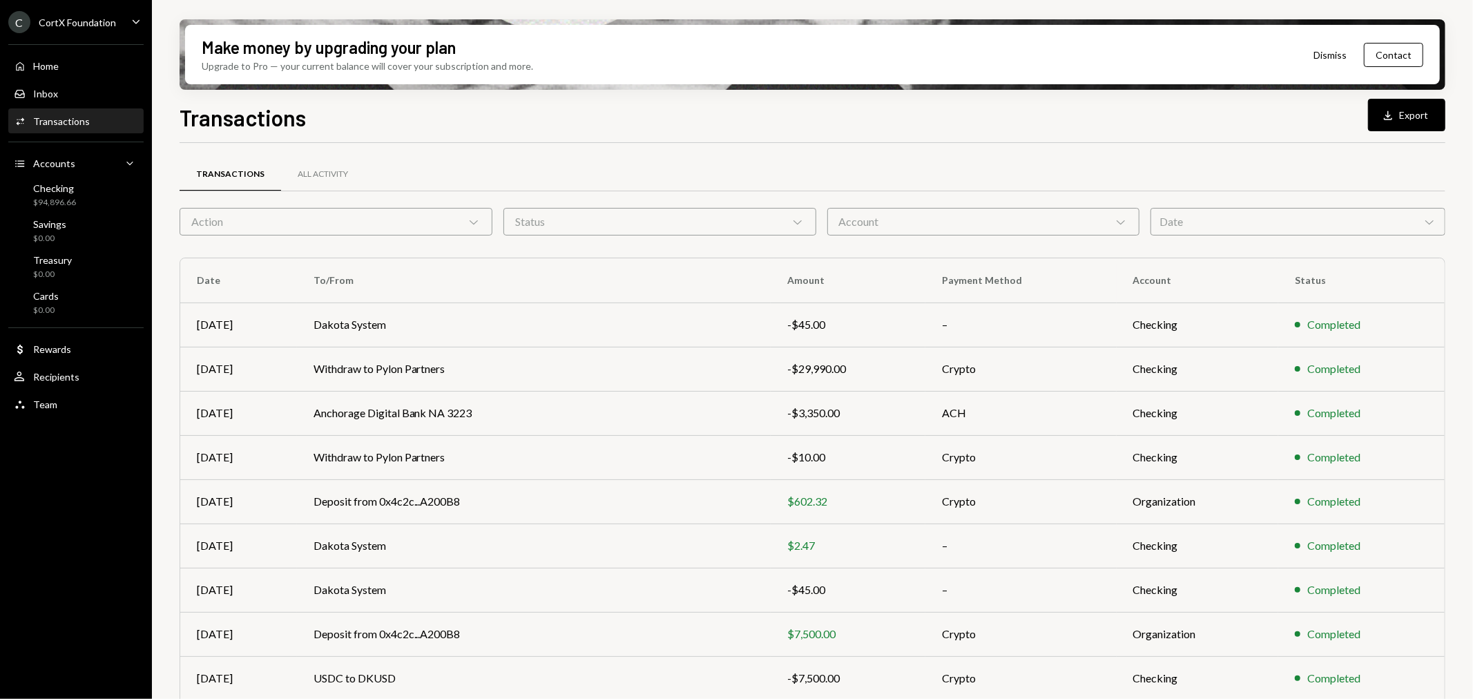
click at [57, 25] on div "CortX Foundation" at bounding box center [77, 23] width 77 height 12
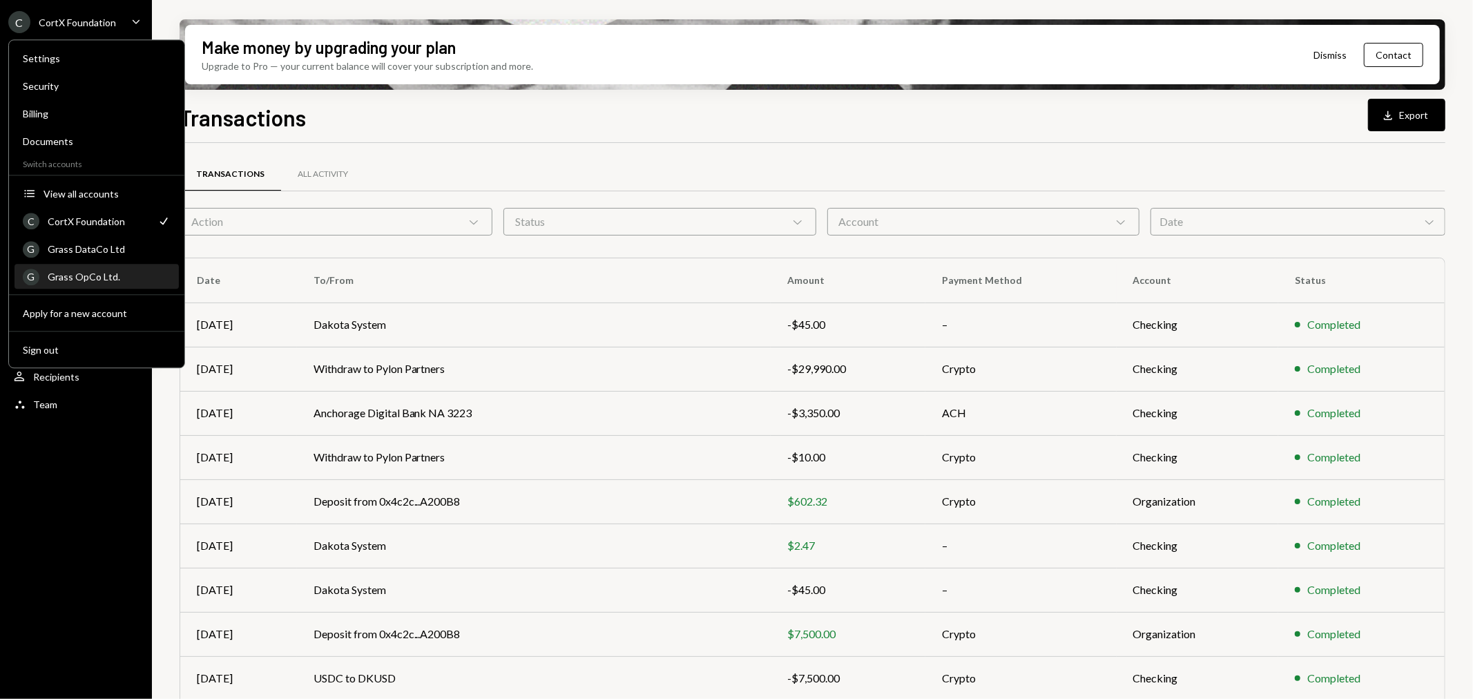
click at [108, 271] on div "Grass OpCo Ltd." at bounding box center [109, 277] width 123 height 12
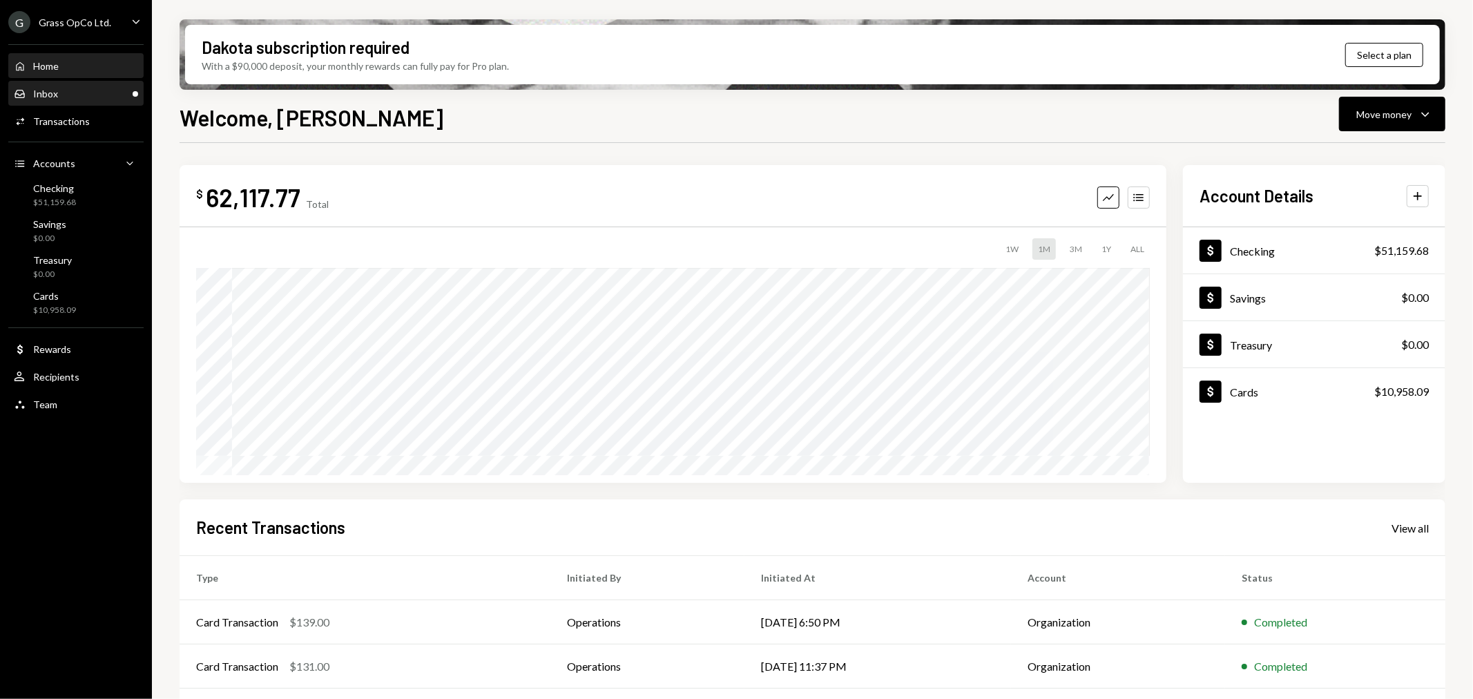
click at [90, 104] on div "Inbox Inbox" at bounding box center [76, 93] width 124 height 23
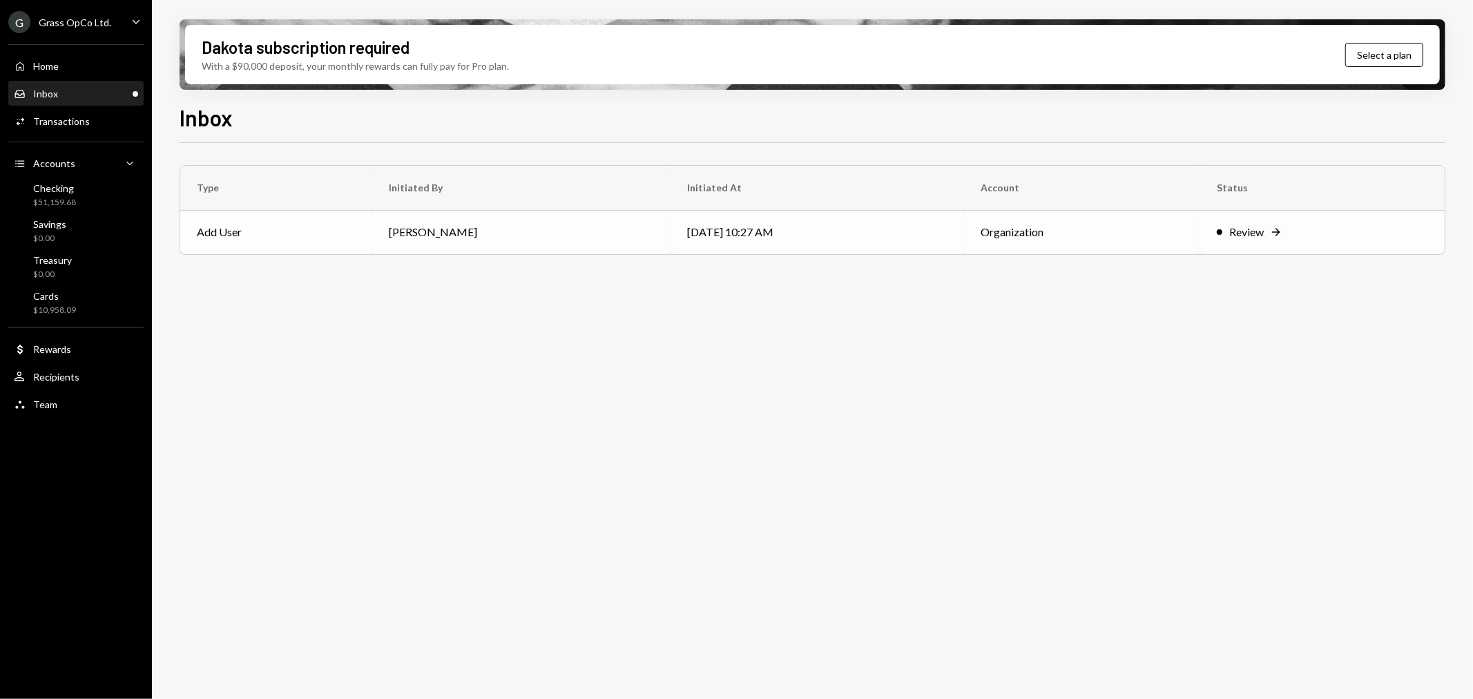
click at [558, 240] on td "Bret Shilliday" at bounding box center [521, 232] width 299 height 44
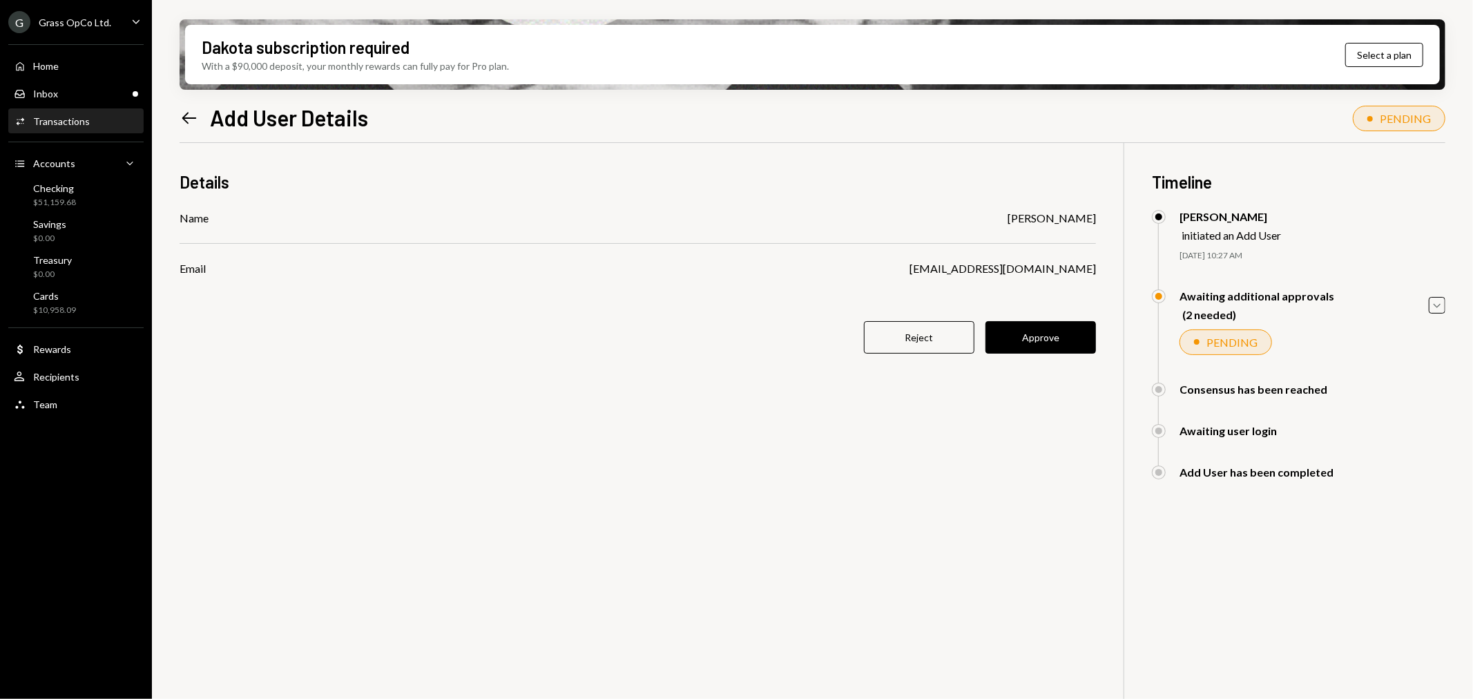
click at [1466, 300] on div "Dakota subscription required With a $90,000 deposit, your monthly rewards can f…" at bounding box center [812, 349] width 1321 height 699
click at [1438, 306] on icon "button" at bounding box center [1437, 305] width 7 height 4
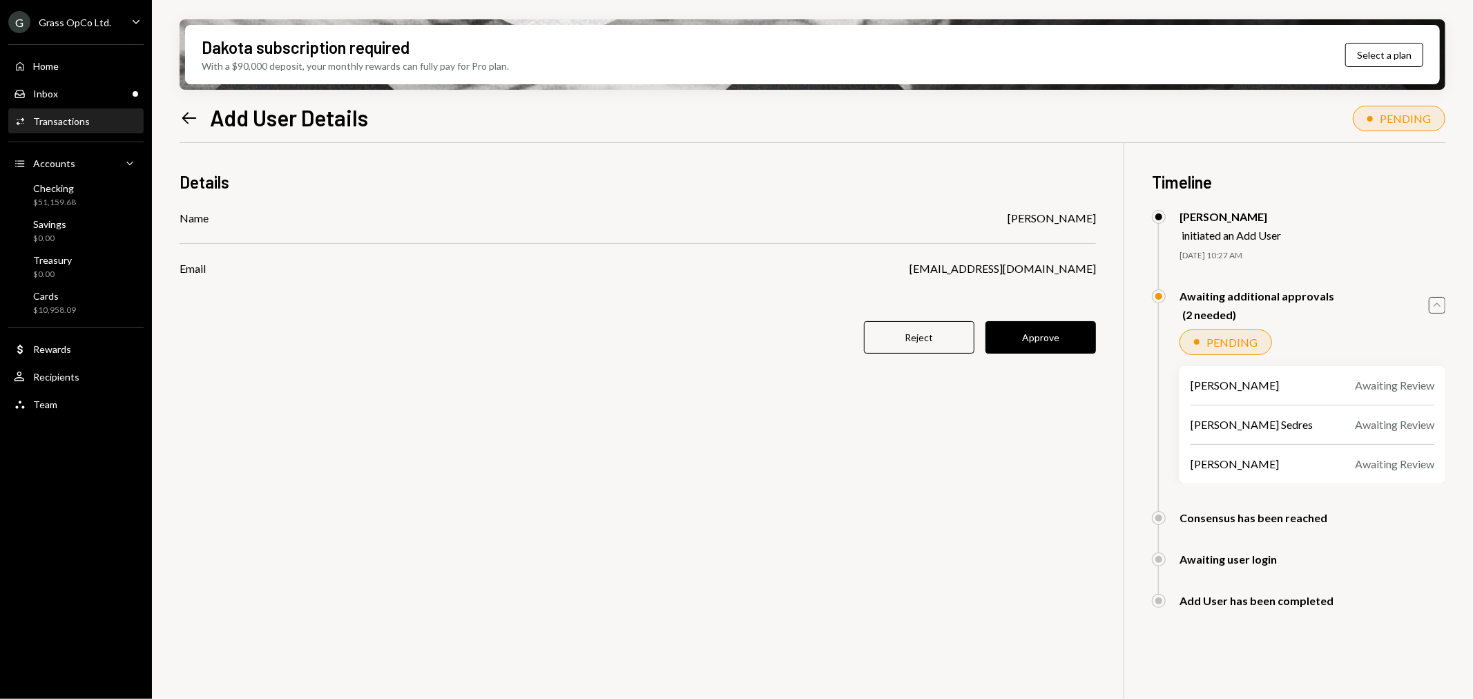
click at [1438, 306] on icon "Caret Up" at bounding box center [1437, 305] width 15 height 15
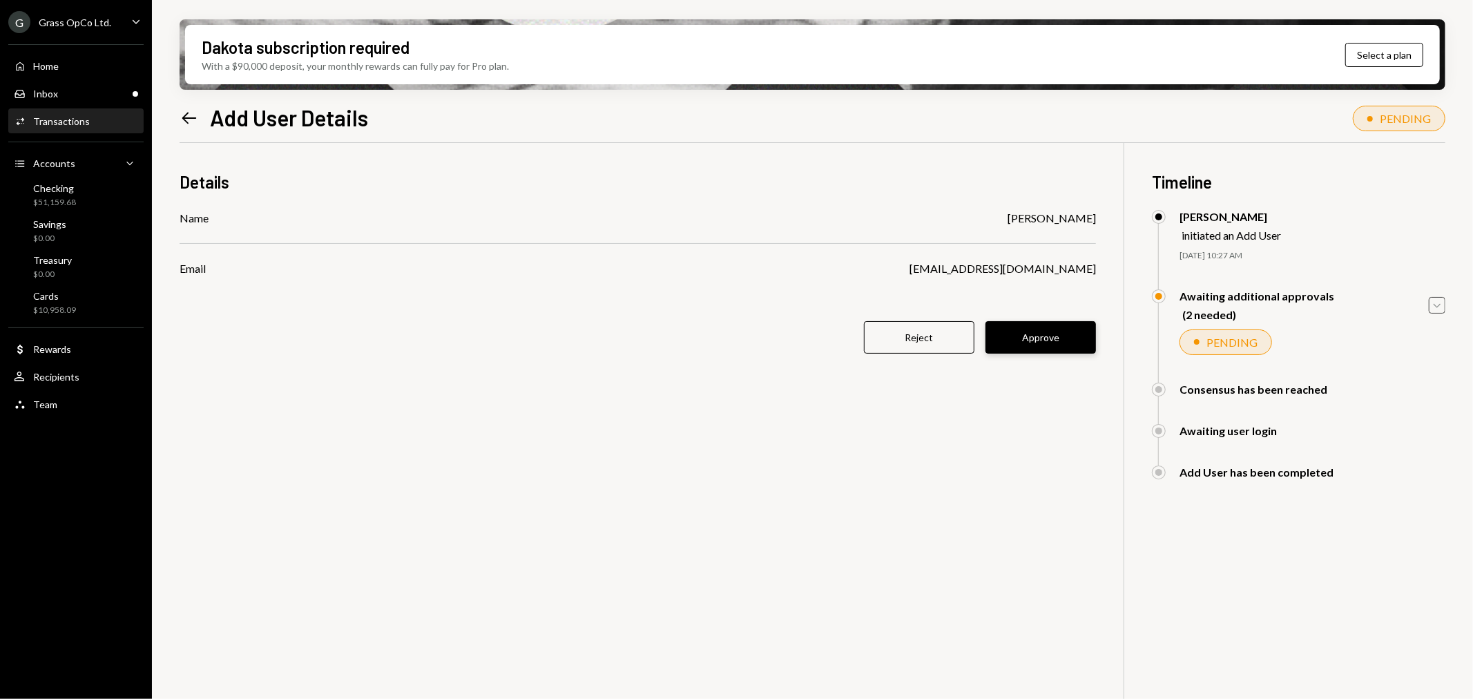
click at [1035, 330] on button "Approve" at bounding box center [1041, 337] width 111 height 32
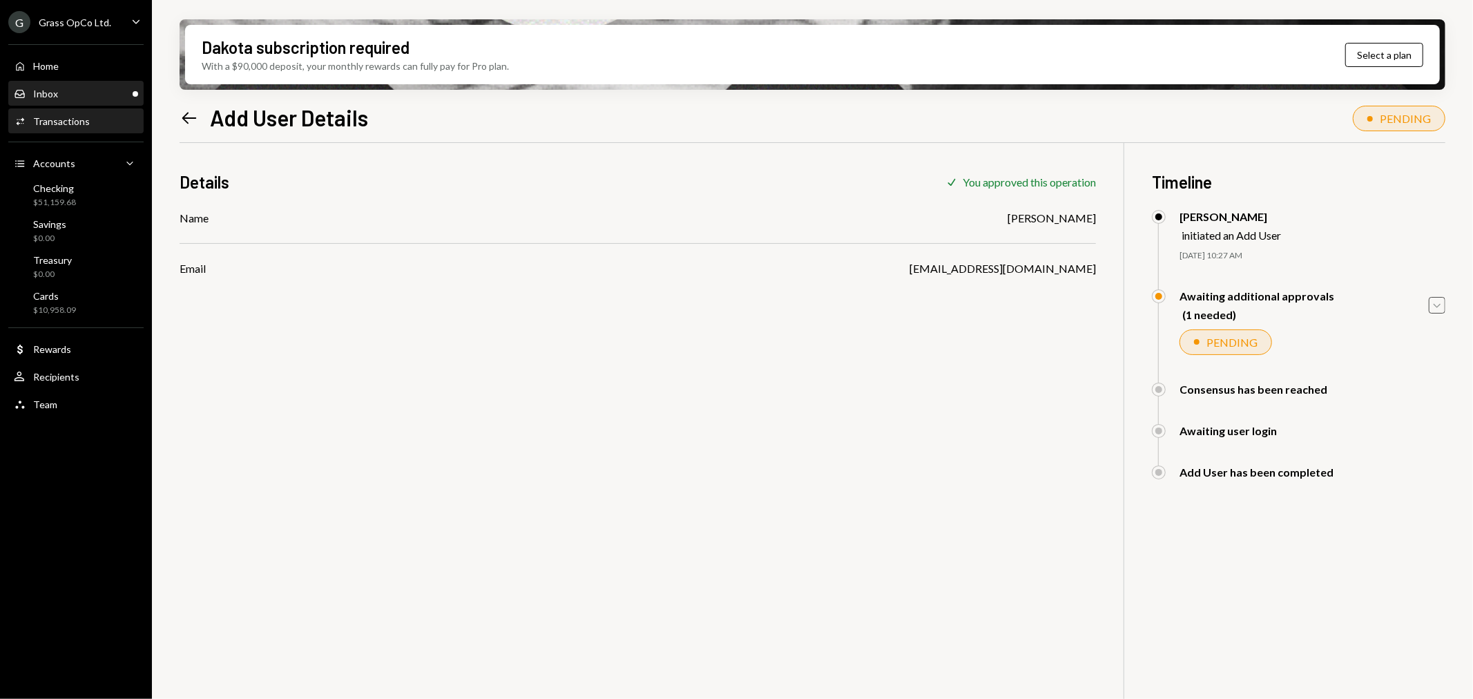
click at [137, 84] on div "Inbox Inbox" at bounding box center [76, 93] width 124 height 23
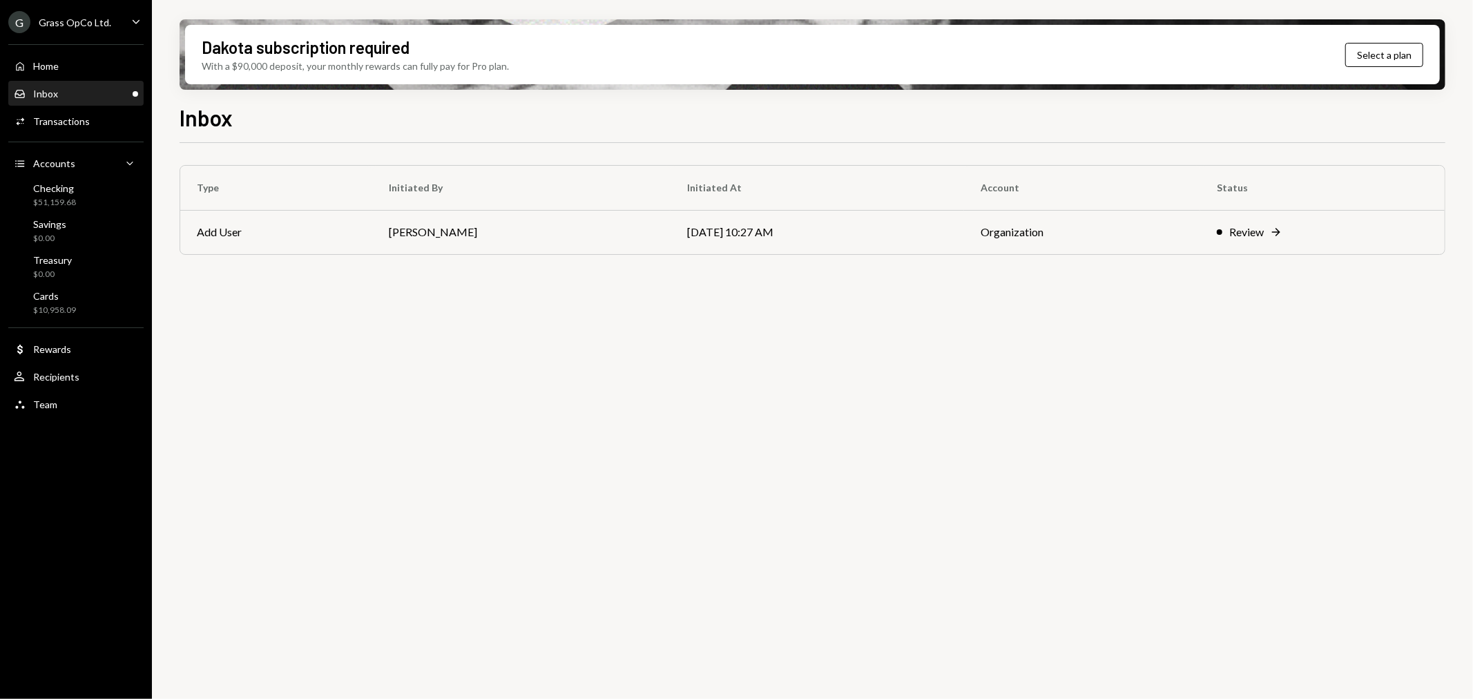
click at [117, 23] on div "G Grass OpCo Ltd. Caret Down" at bounding box center [76, 22] width 152 height 22
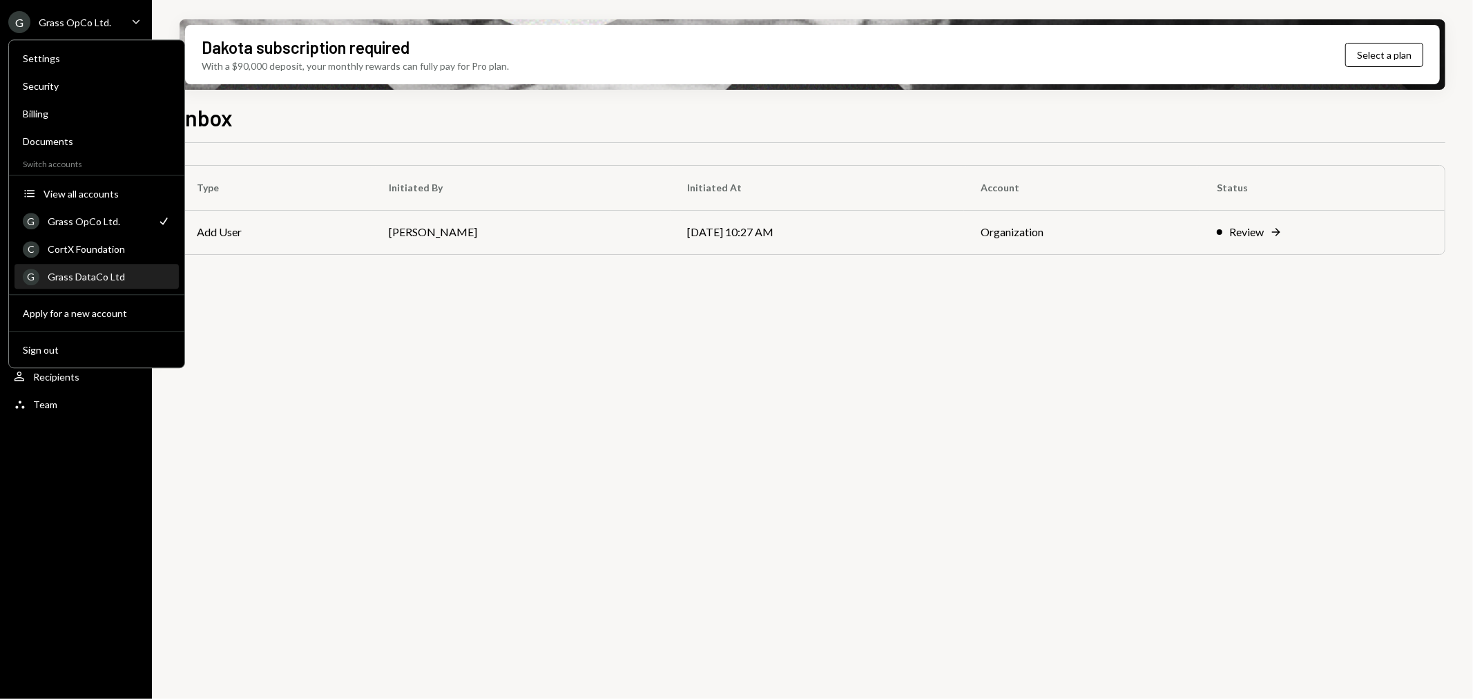
click at [119, 283] on div "G Grass DataCo Ltd" at bounding box center [97, 276] width 148 height 23
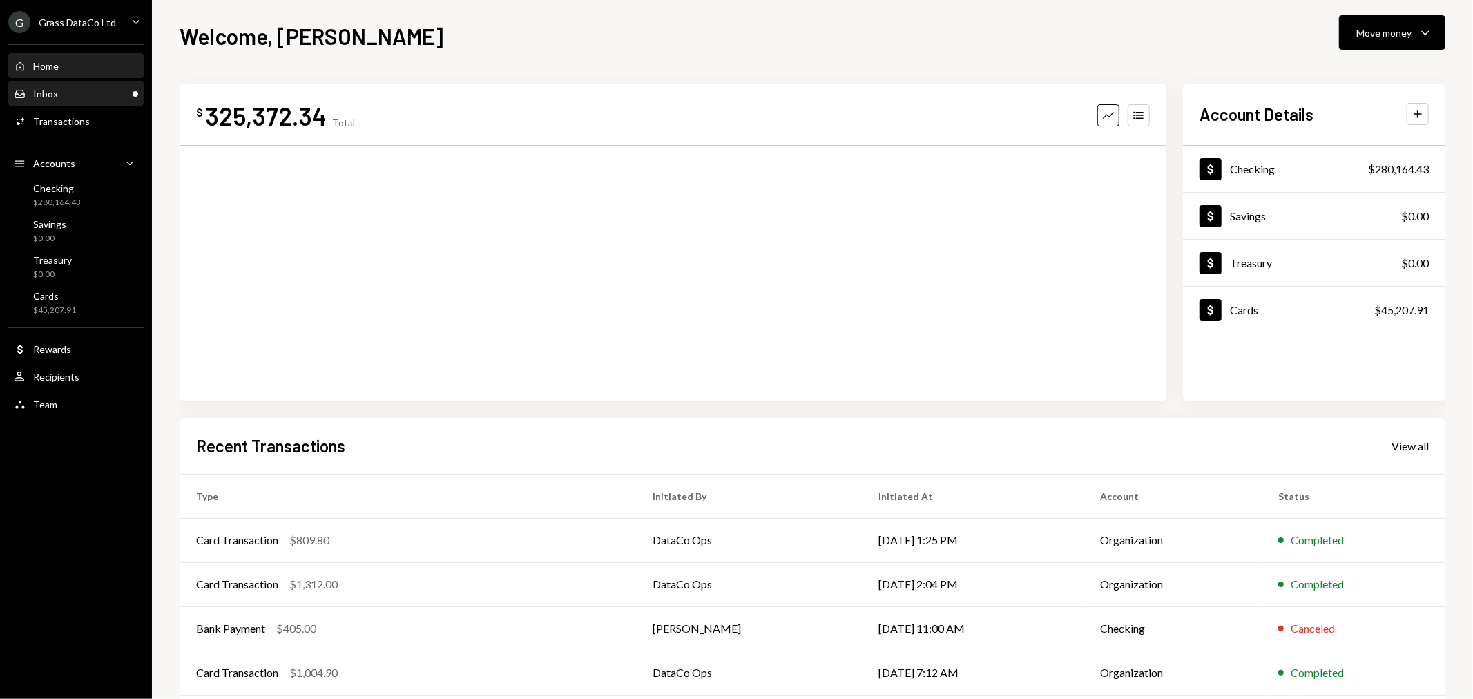
click at [77, 98] on div "Inbox Inbox" at bounding box center [76, 94] width 124 height 12
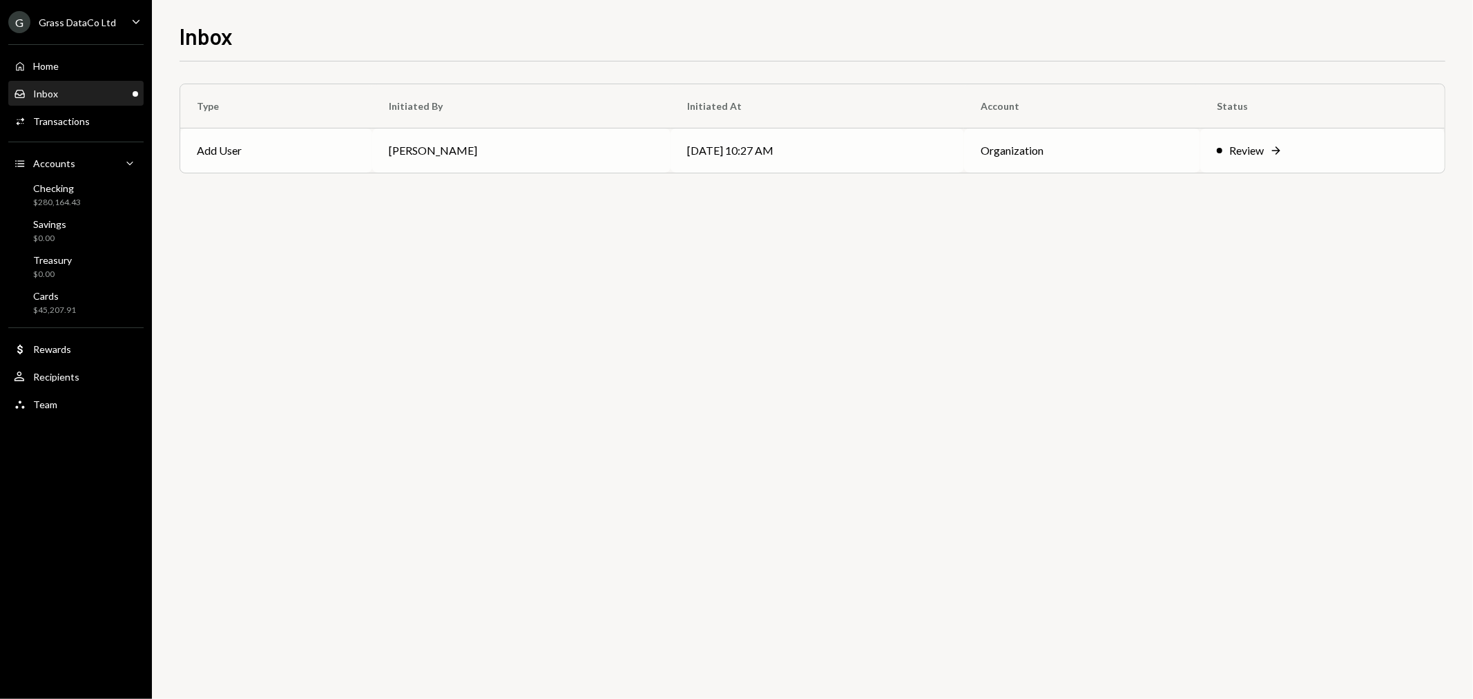
click at [513, 154] on td "Bret Shilliday" at bounding box center [521, 150] width 299 height 44
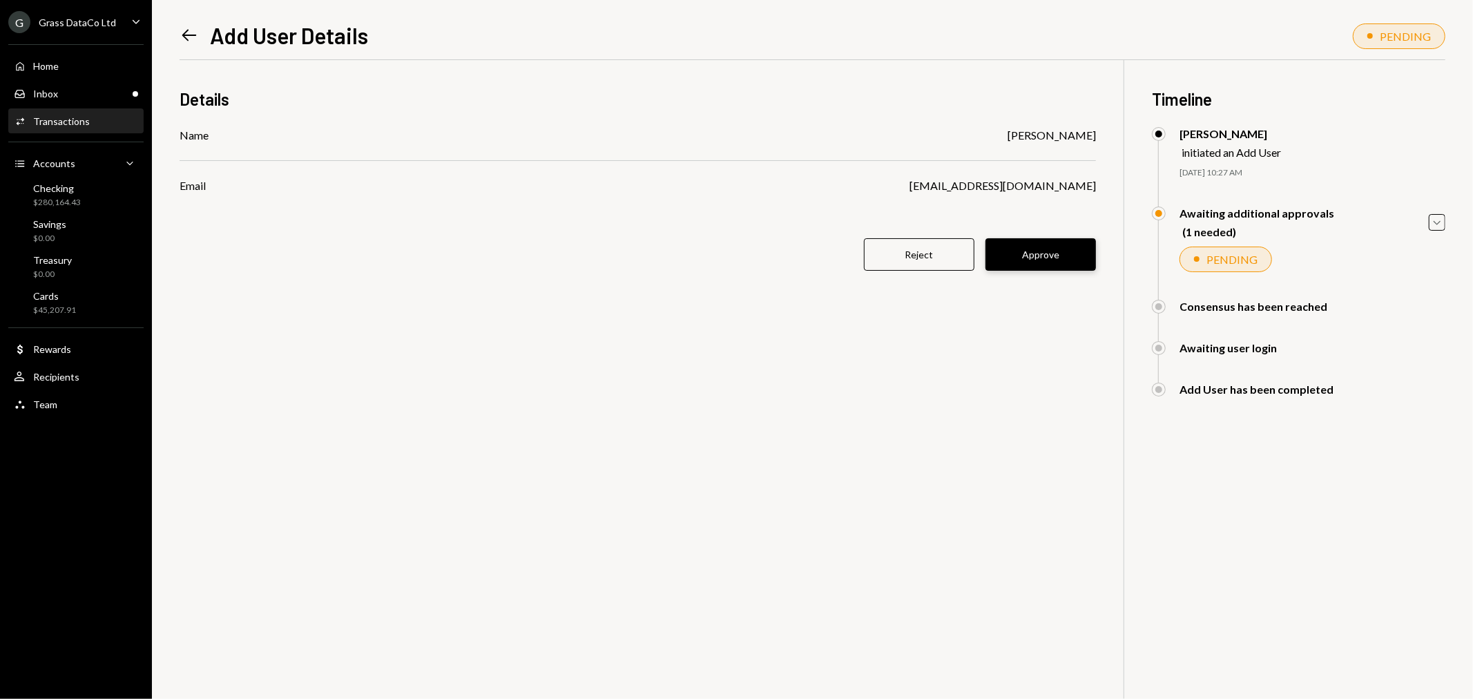
click at [1062, 256] on button "Approve" at bounding box center [1041, 254] width 111 height 32
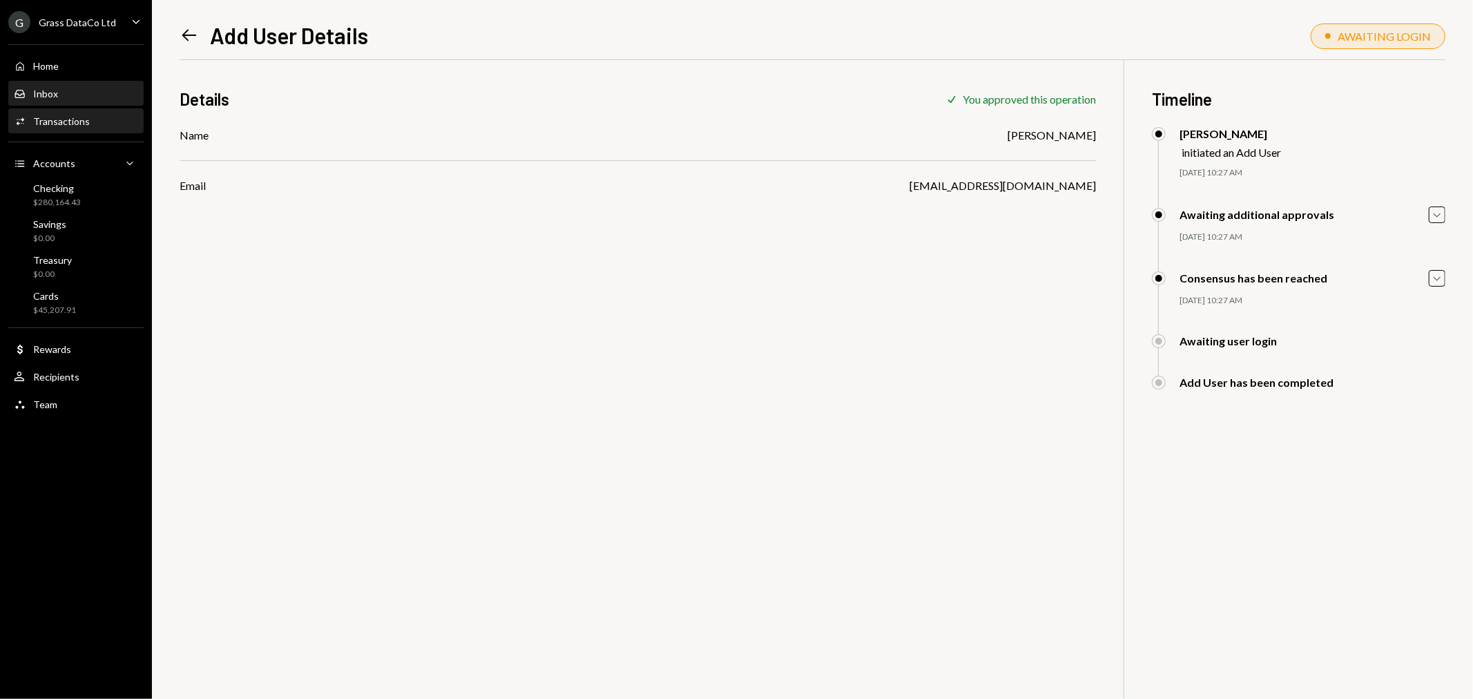
click at [52, 91] on div "Inbox" at bounding box center [45, 94] width 25 height 12
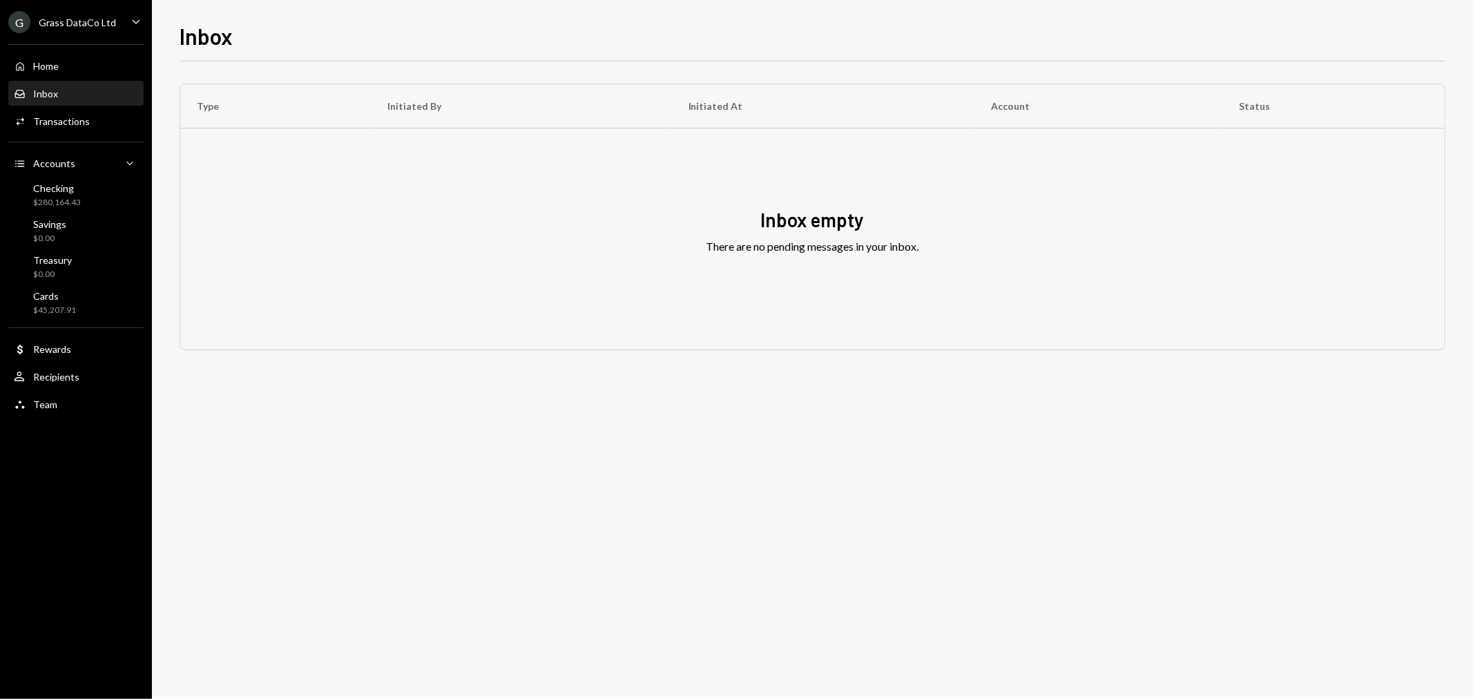
click at [105, 8] on ul "G Grass DataCo Ltd Caret Down Home Home Inbox Inbox Activities Transactions Acc…" at bounding box center [76, 209] width 152 height 419
click at [80, 30] on div "G Grass DataCo Ltd" at bounding box center [62, 22] width 108 height 22
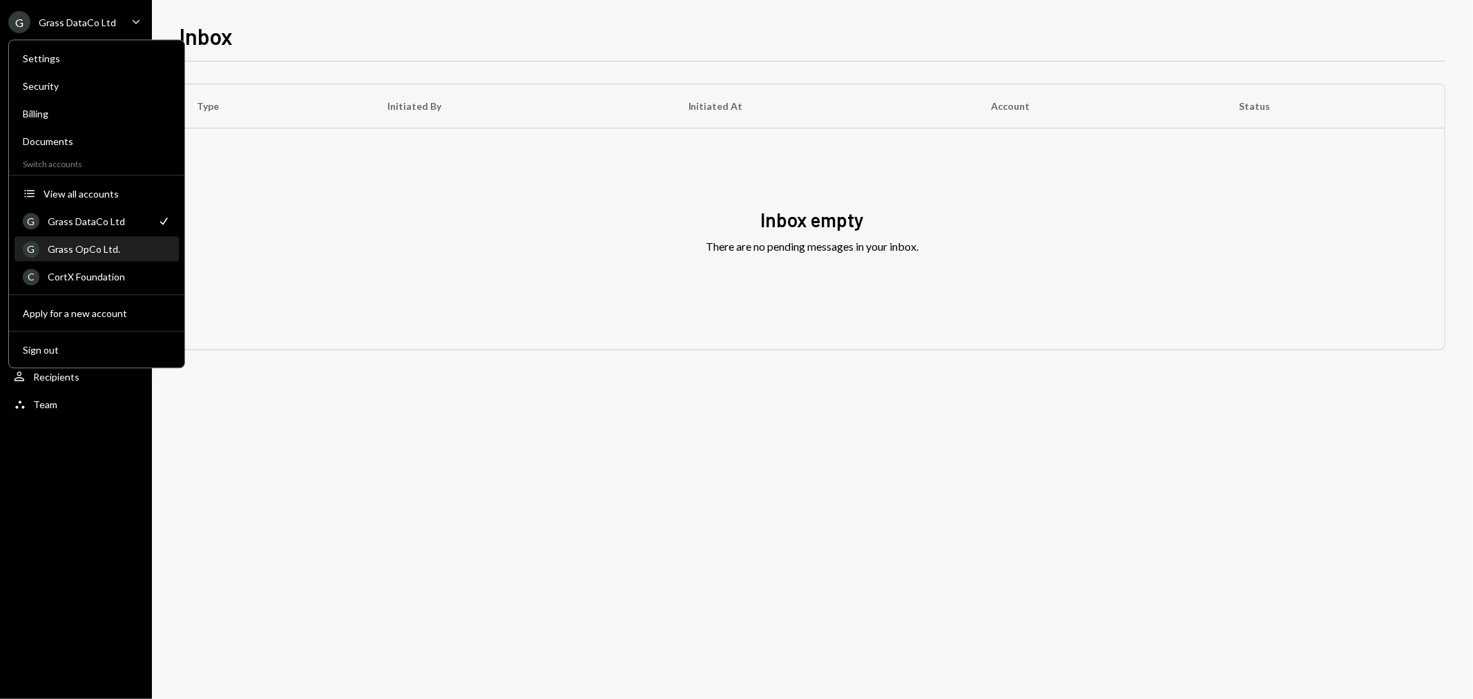
click at [99, 247] on div "Grass OpCo Ltd." at bounding box center [109, 249] width 123 height 12
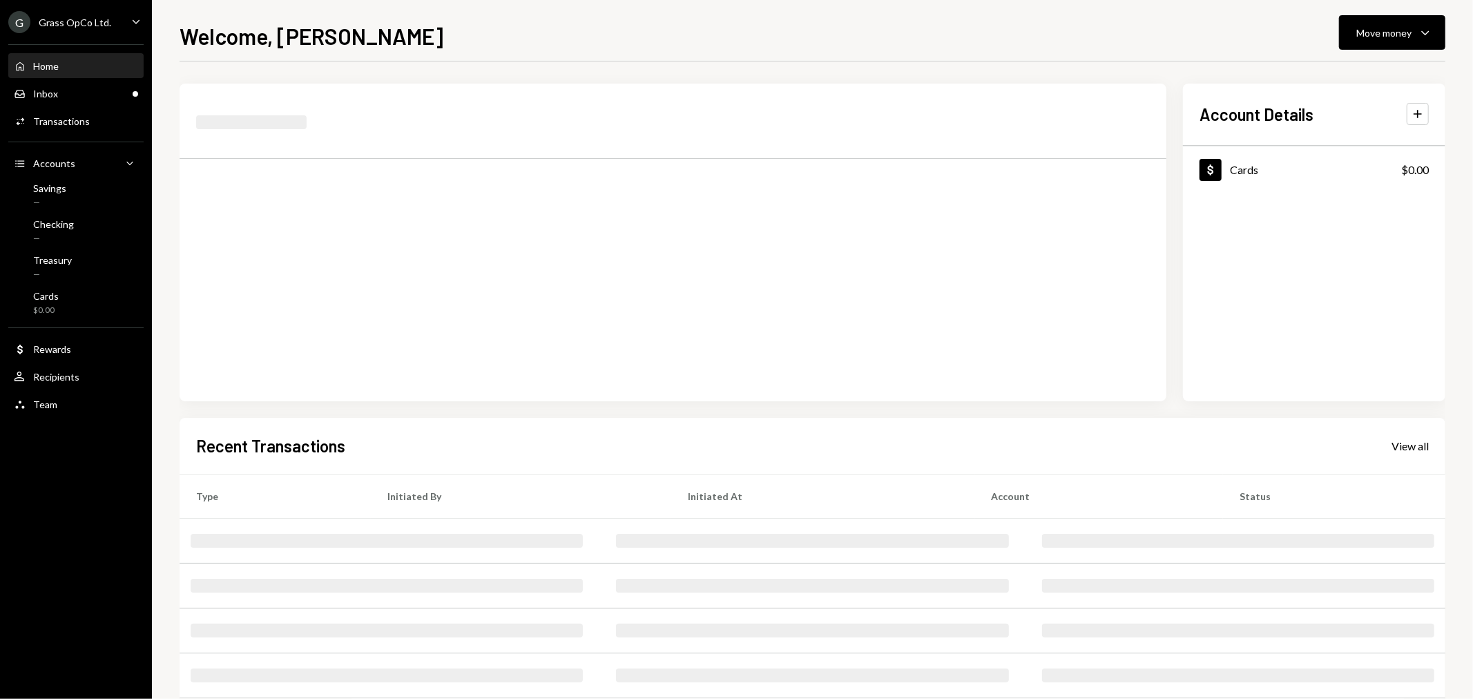
click at [71, 22] on div "Grass OpCo Ltd." at bounding box center [75, 23] width 73 height 12
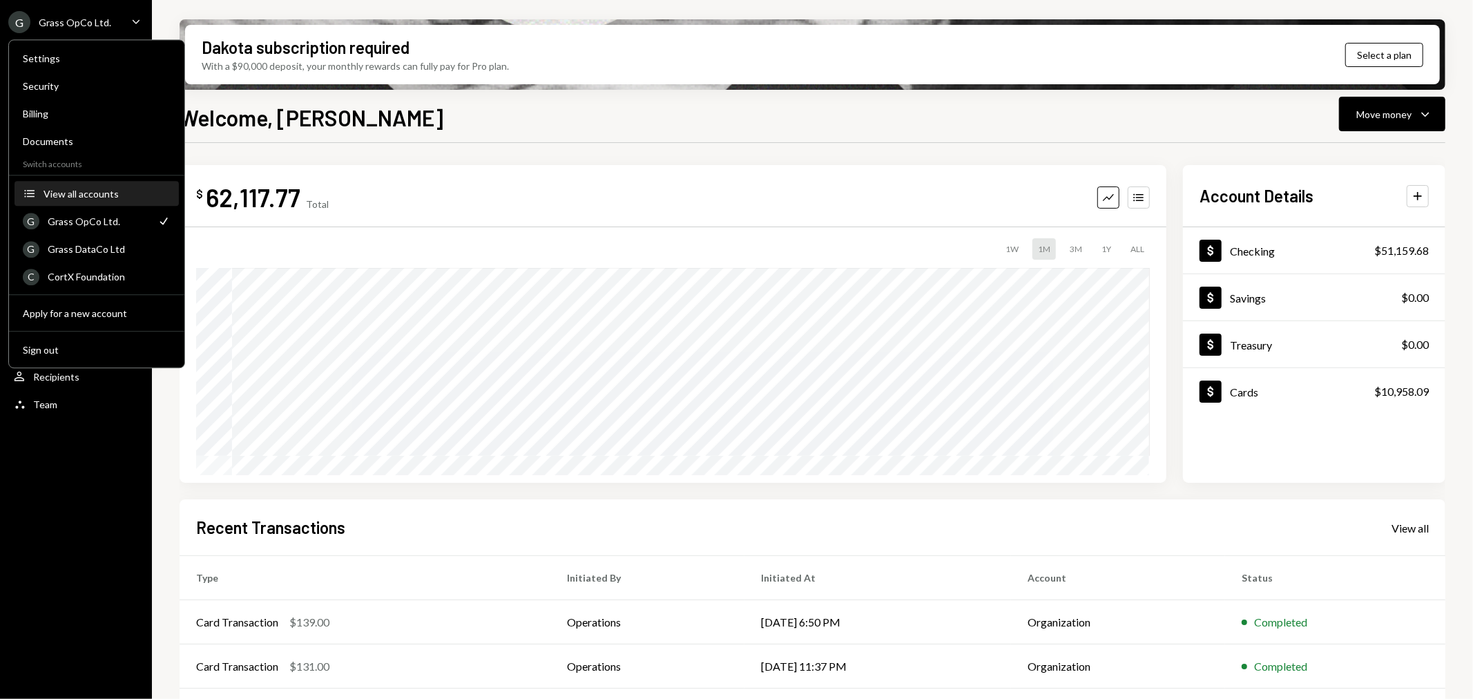
click at [90, 195] on div "View all accounts" at bounding box center [107, 194] width 127 height 12
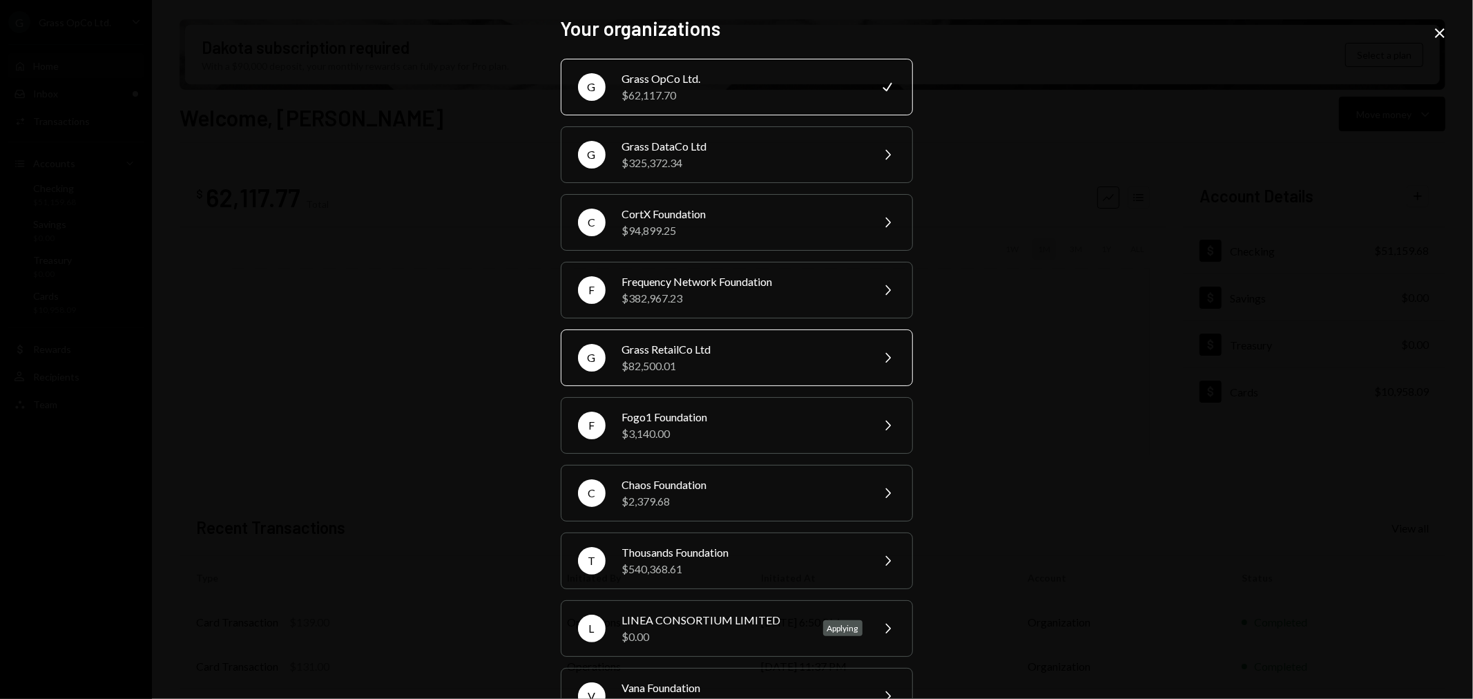
click at [698, 344] on div "Grass RetailCo Ltd" at bounding box center [742, 349] width 240 height 17
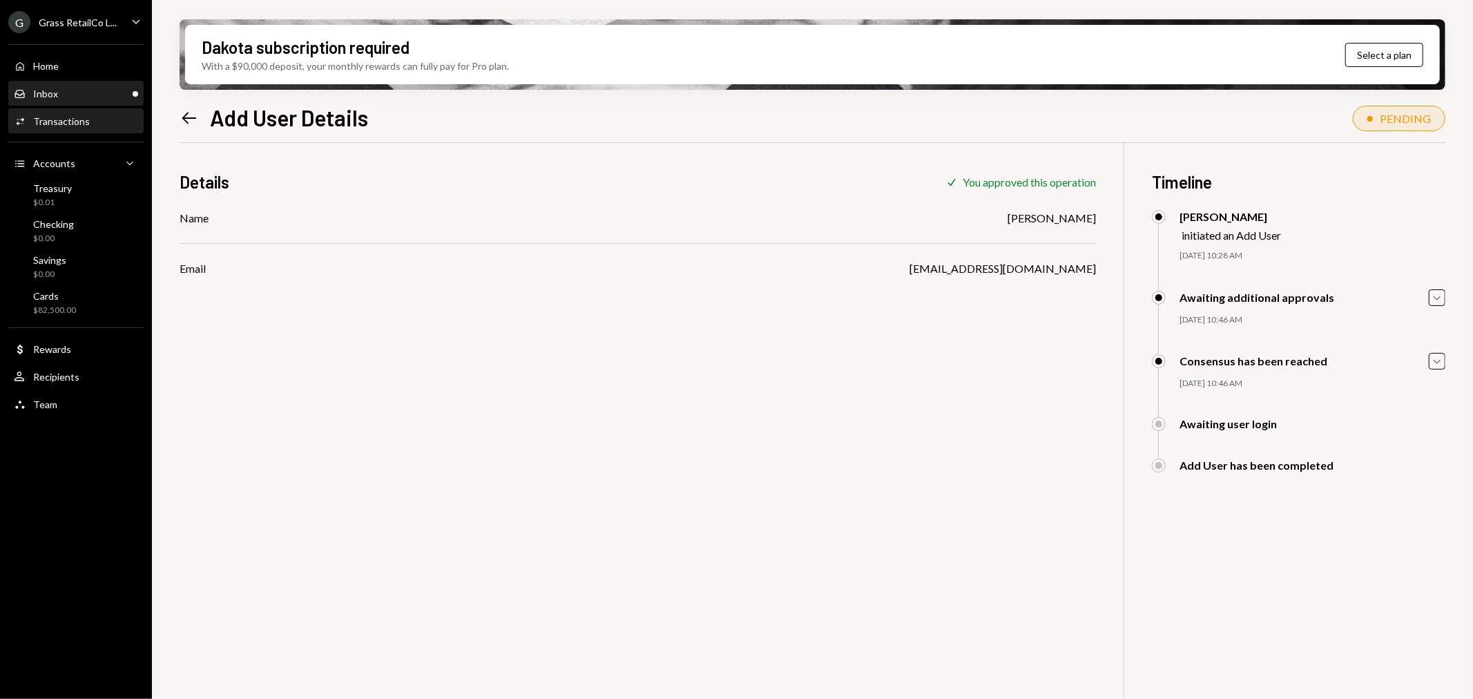
click at [69, 88] on div "Inbox Inbox" at bounding box center [76, 94] width 124 height 12
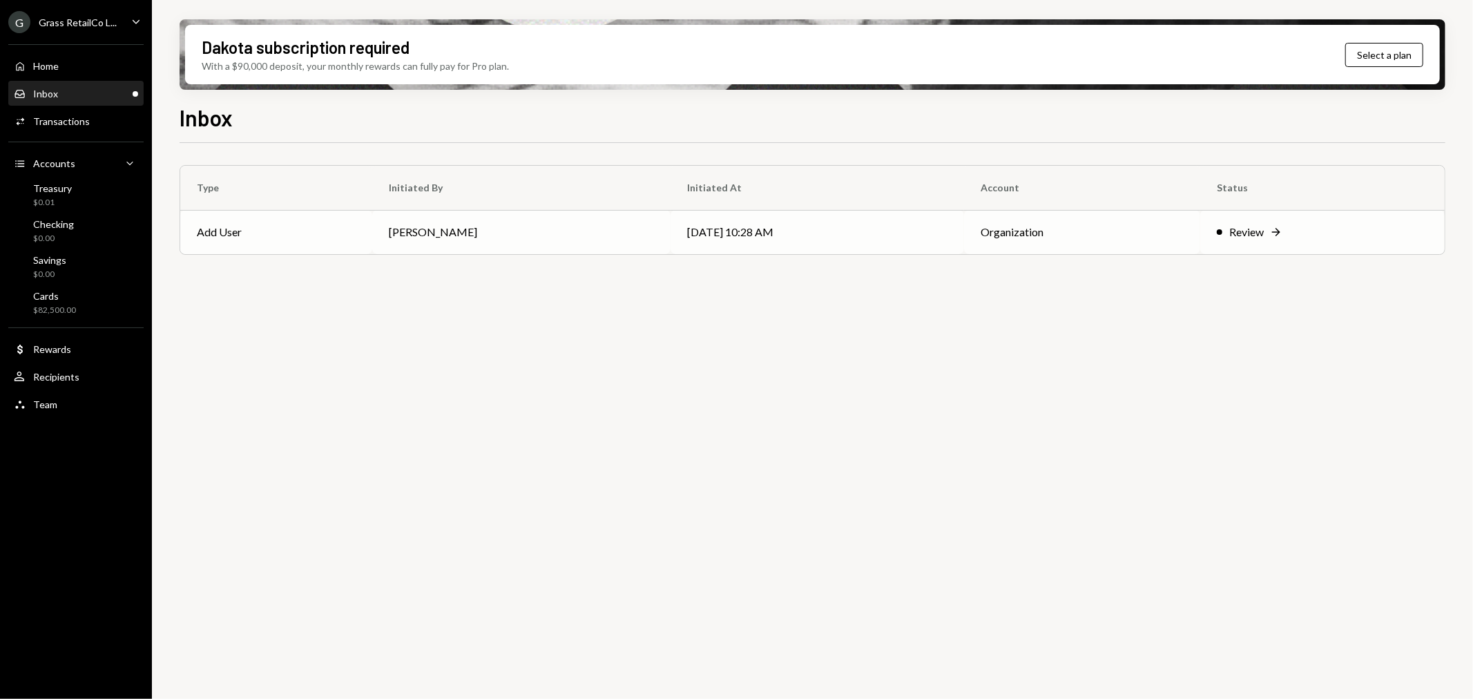
click at [452, 242] on td "Bret Shilliday" at bounding box center [521, 232] width 299 height 44
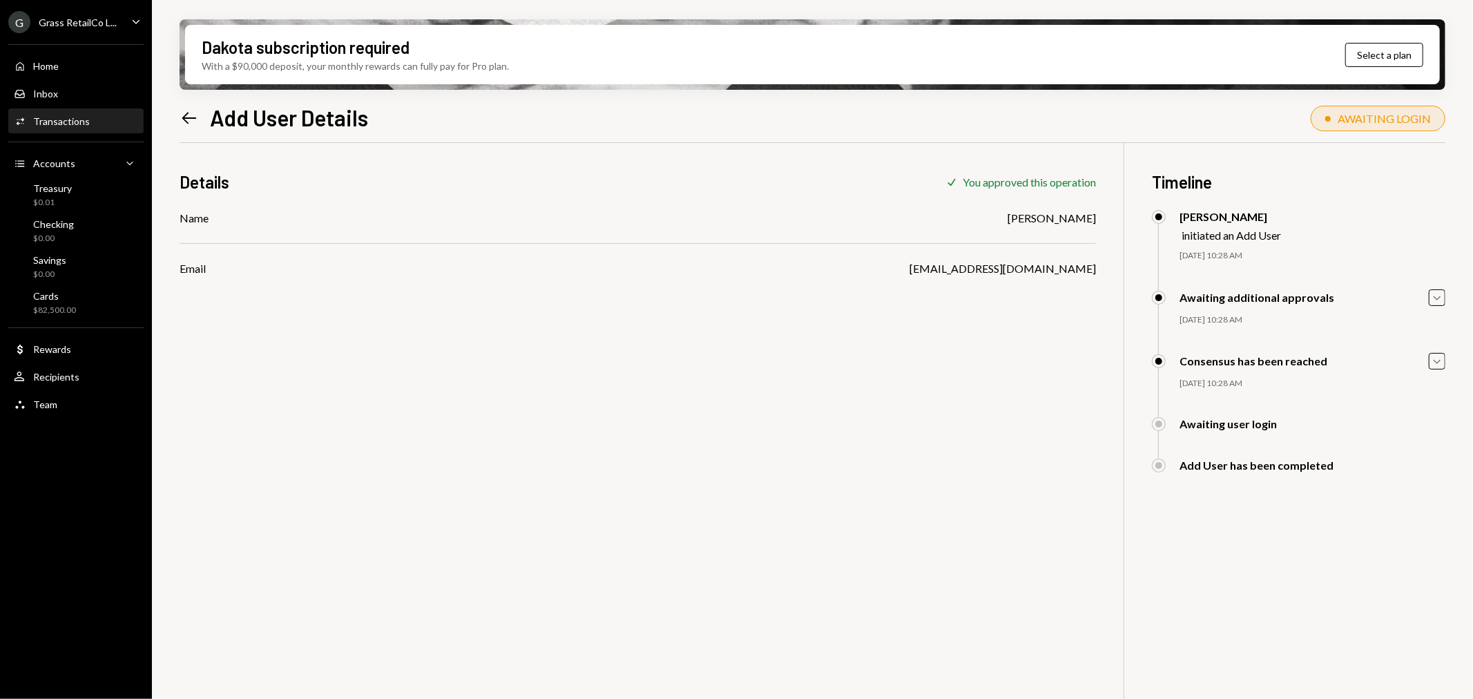
click at [104, 21] on div "Grass RetailCo L..." at bounding box center [78, 23] width 78 height 12
click at [307, 412] on div "Details Check You approved this operation Name Nic MacRobert Email nic@autonomo…" at bounding box center [813, 492] width 1266 height 699
click at [65, 19] on div "Grass RetailCo L..." at bounding box center [78, 23] width 78 height 12
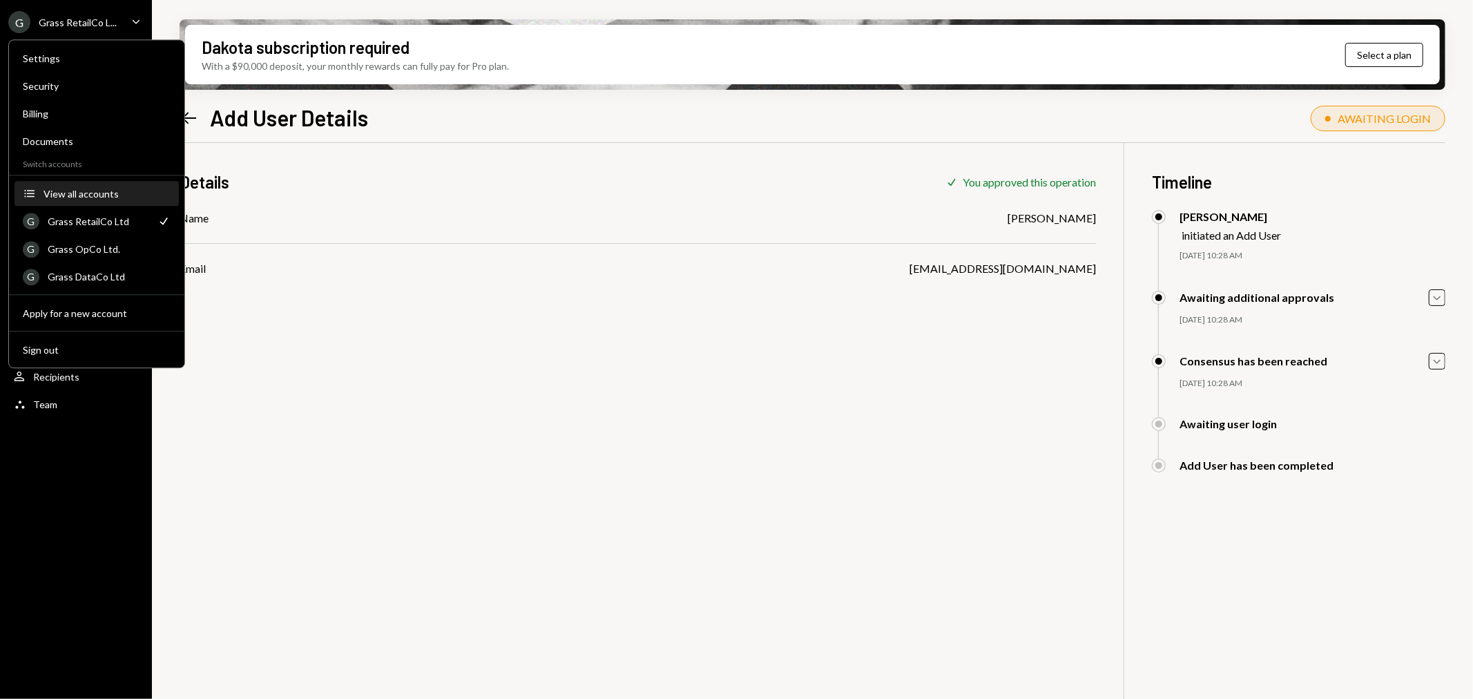
click at [83, 195] on div "View all accounts" at bounding box center [107, 194] width 127 height 12
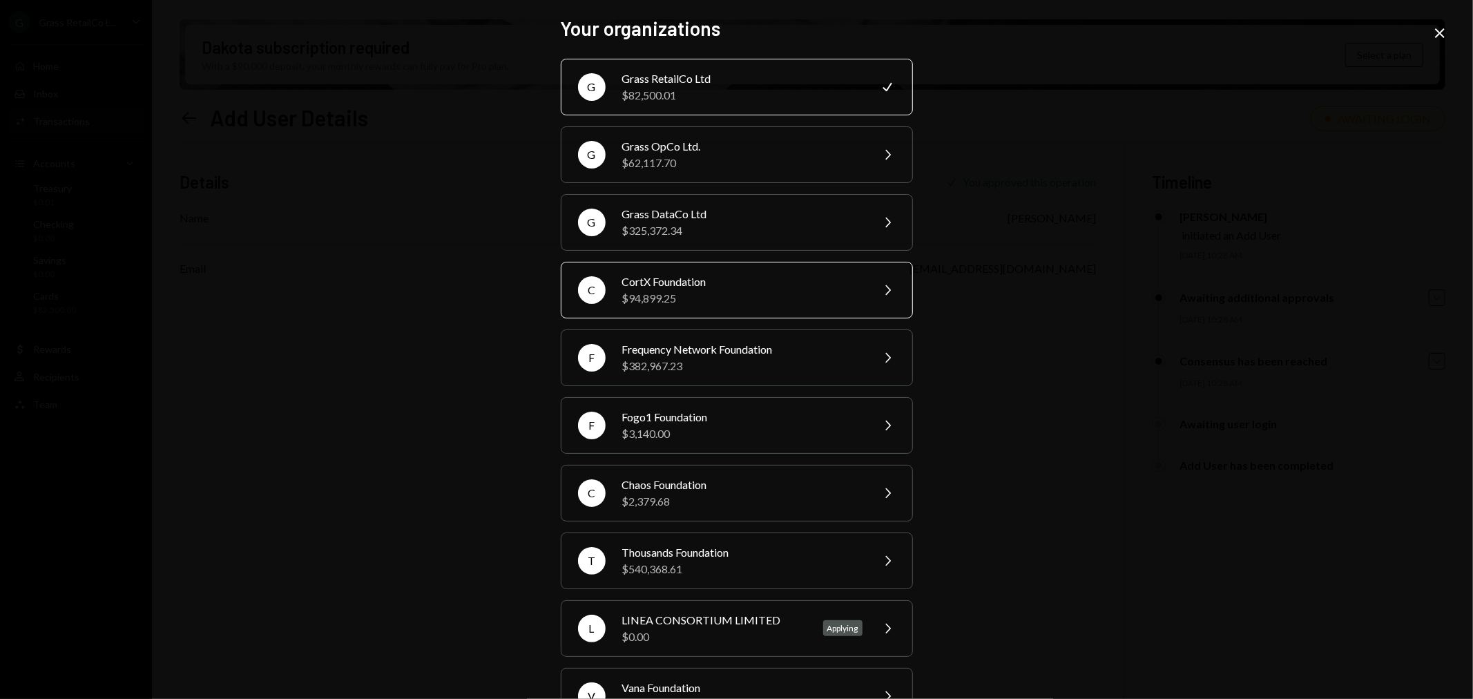
click at [691, 285] on div "CortX Foundation" at bounding box center [742, 281] width 240 height 17
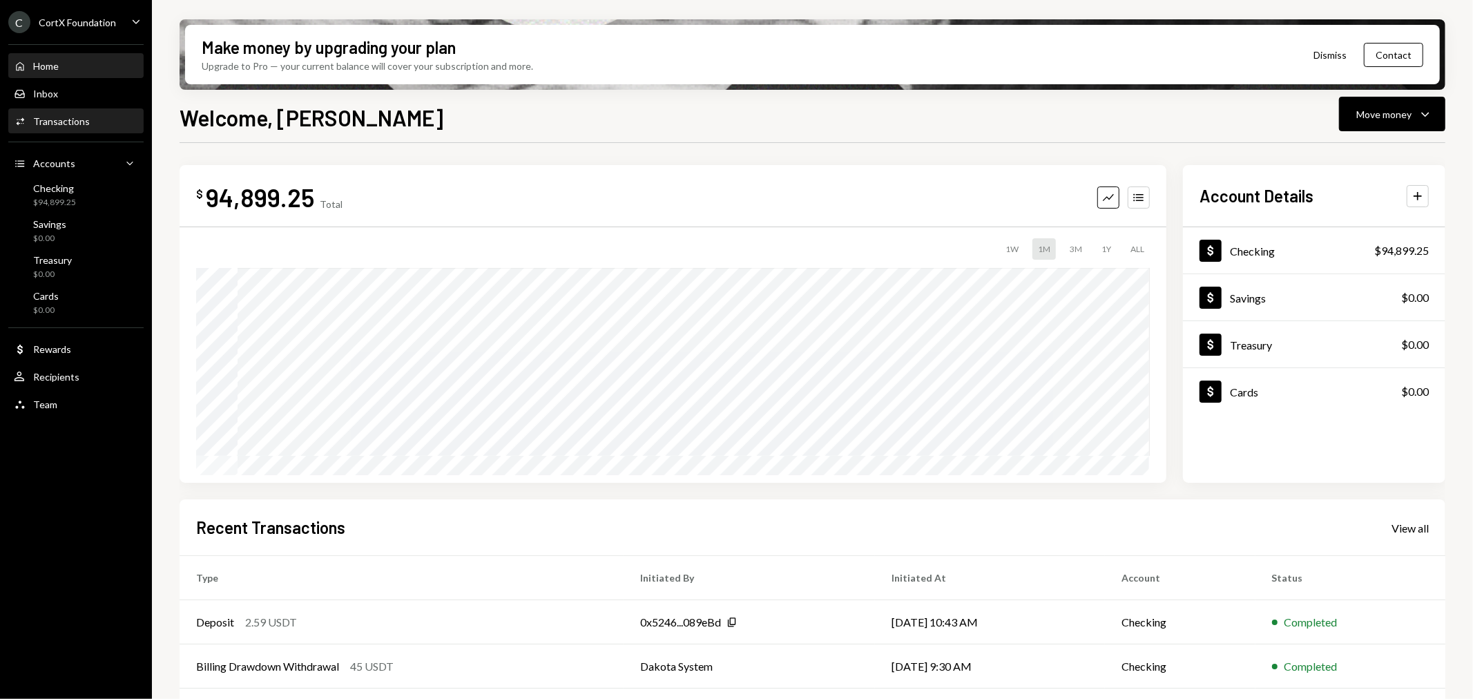
click at [77, 112] on div "Activities Transactions" at bounding box center [76, 121] width 124 height 23
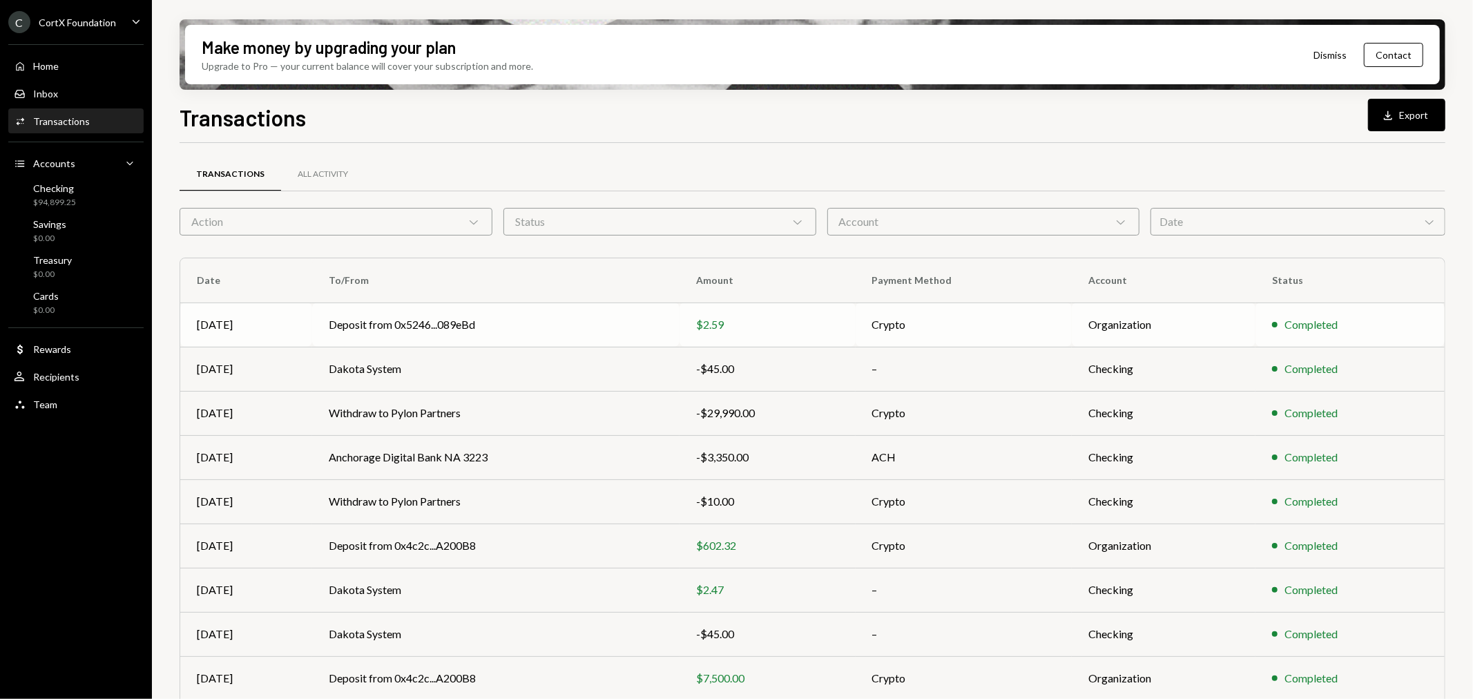
click at [573, 316] on td "Deposit from 0x5246...089eBd" at bounding box center [495, 325] width 367 height 44
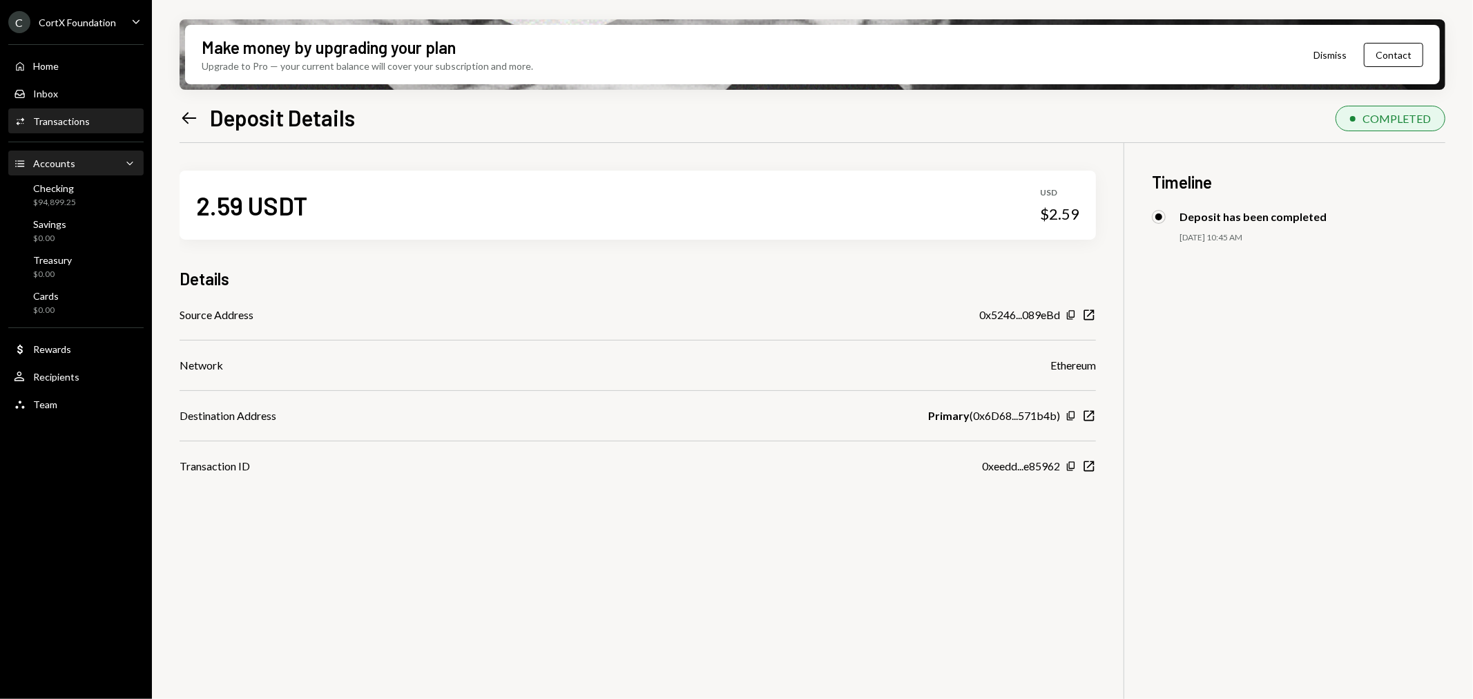
click at [77, 163] on div "Accounts Accounts Caret Down" at bounding box center [76, 163] width 124 height 15
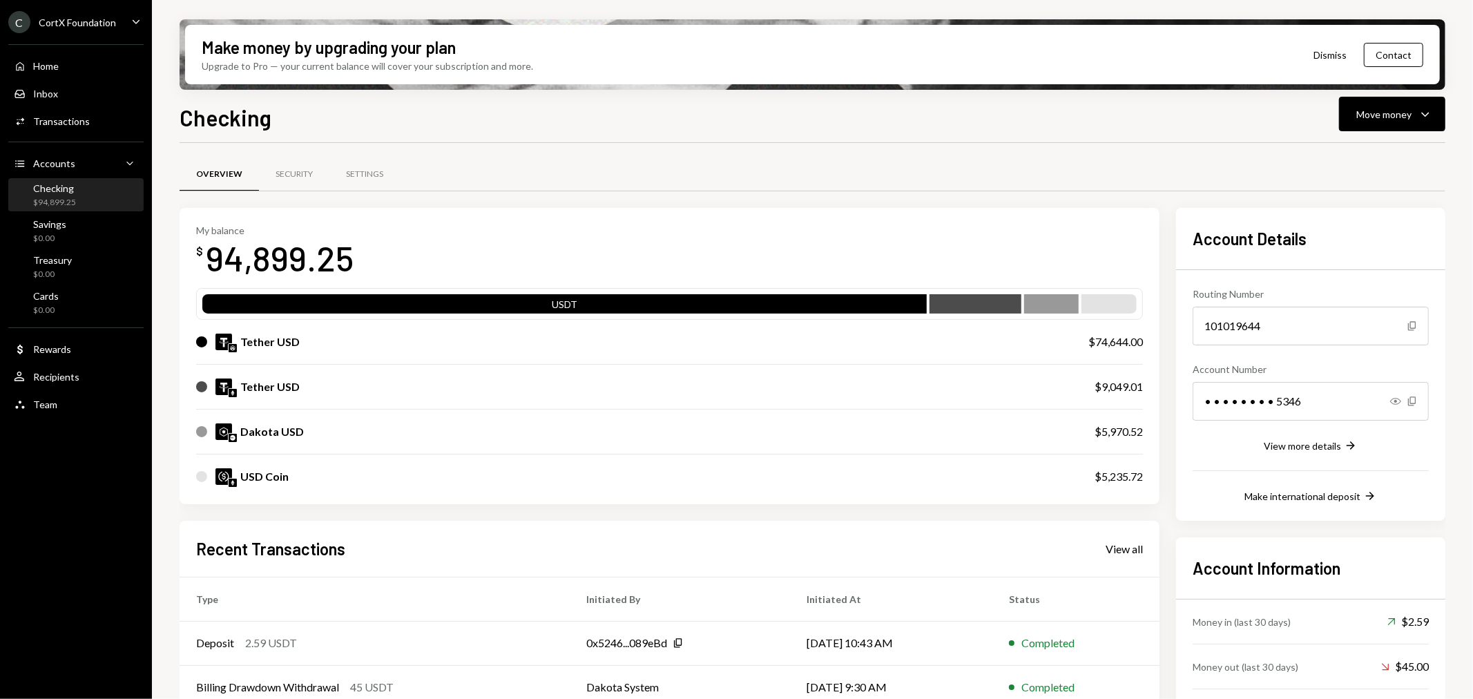
scroll to position [77, 0]
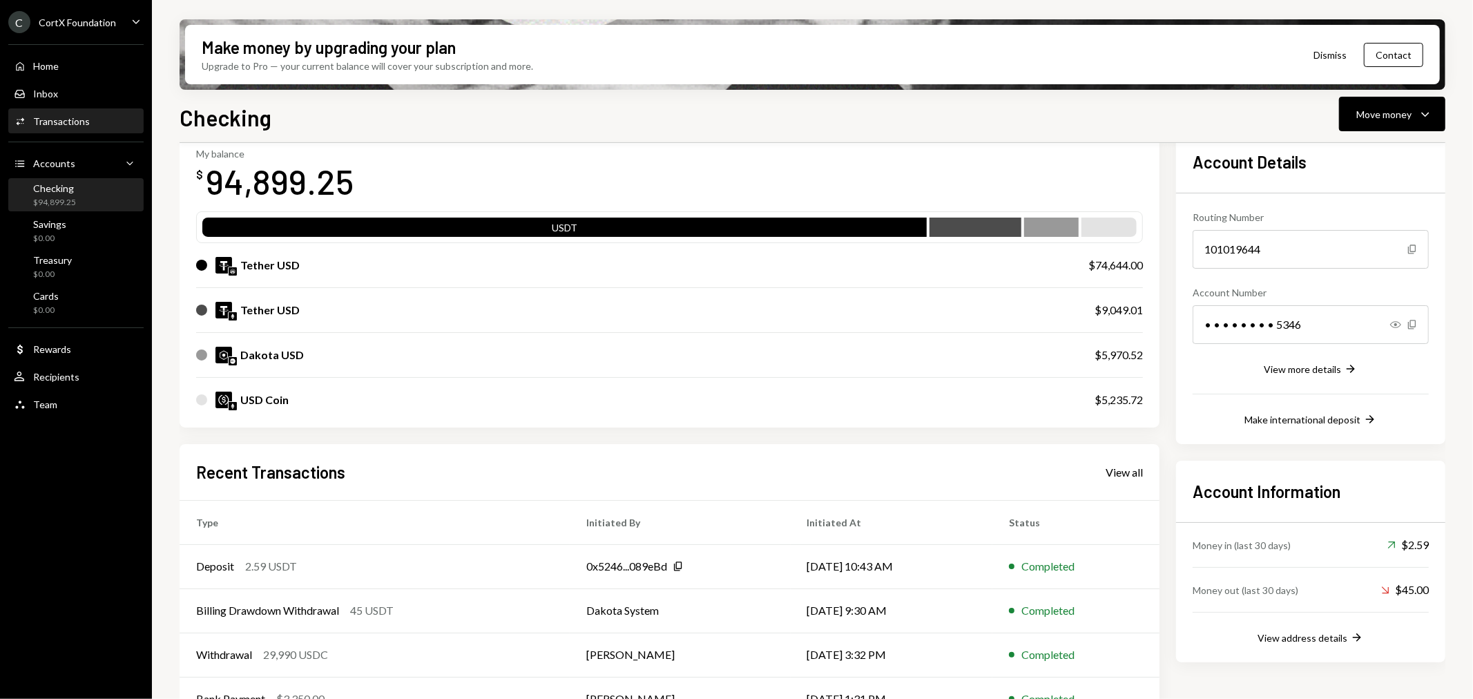
click at [77, 127] on div "Activities Transactions" at bounding box center [76, 121] width 124 height 23
